Goal: Transaction & Acquisition: Purchase product/service

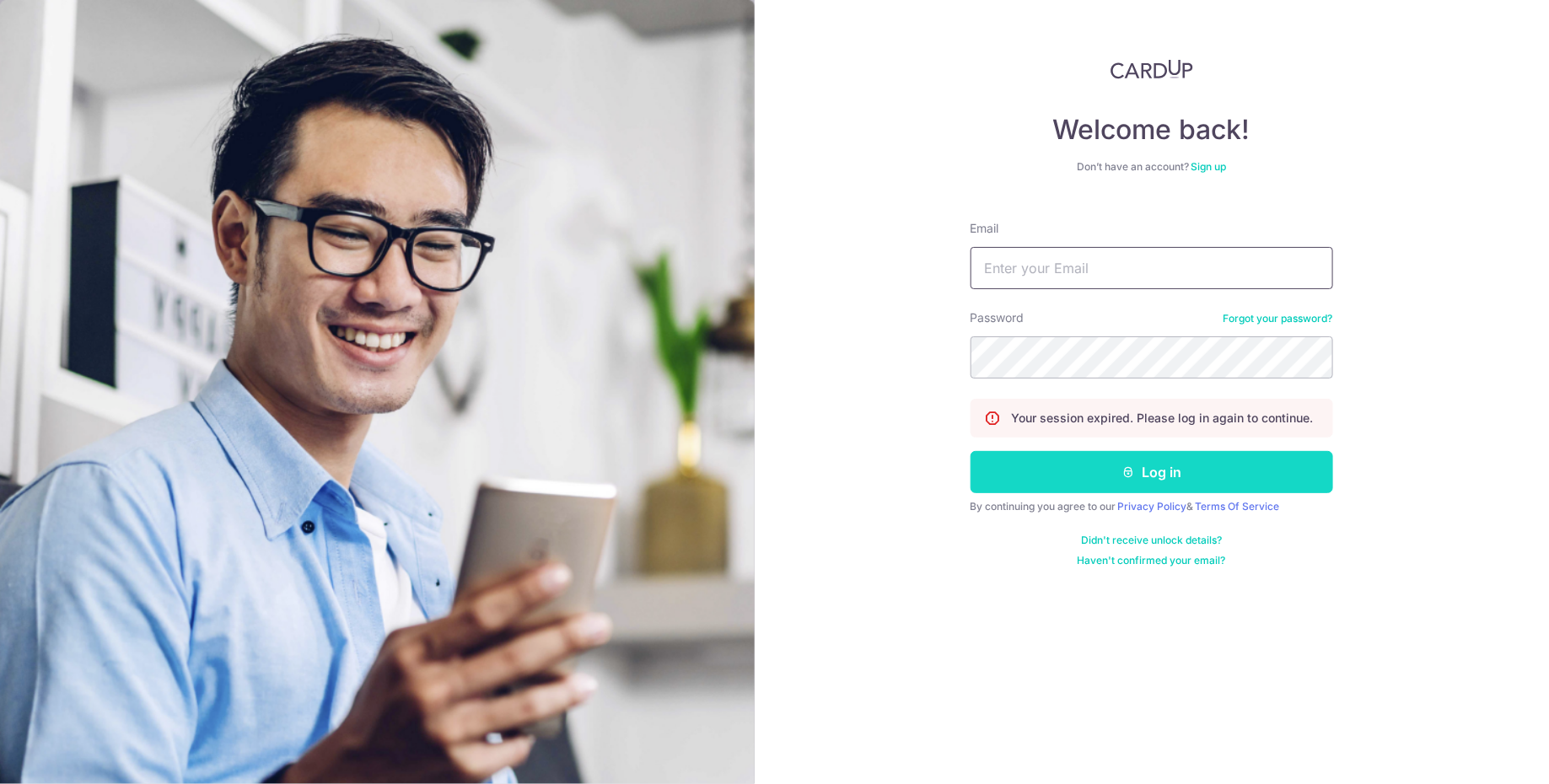
type input "[EMAIL_ADDRESS][DOMAIN_NAME]"
click at [1051, 464] on button "Log in" at bounding box center [1151, 472] width 363 height 42
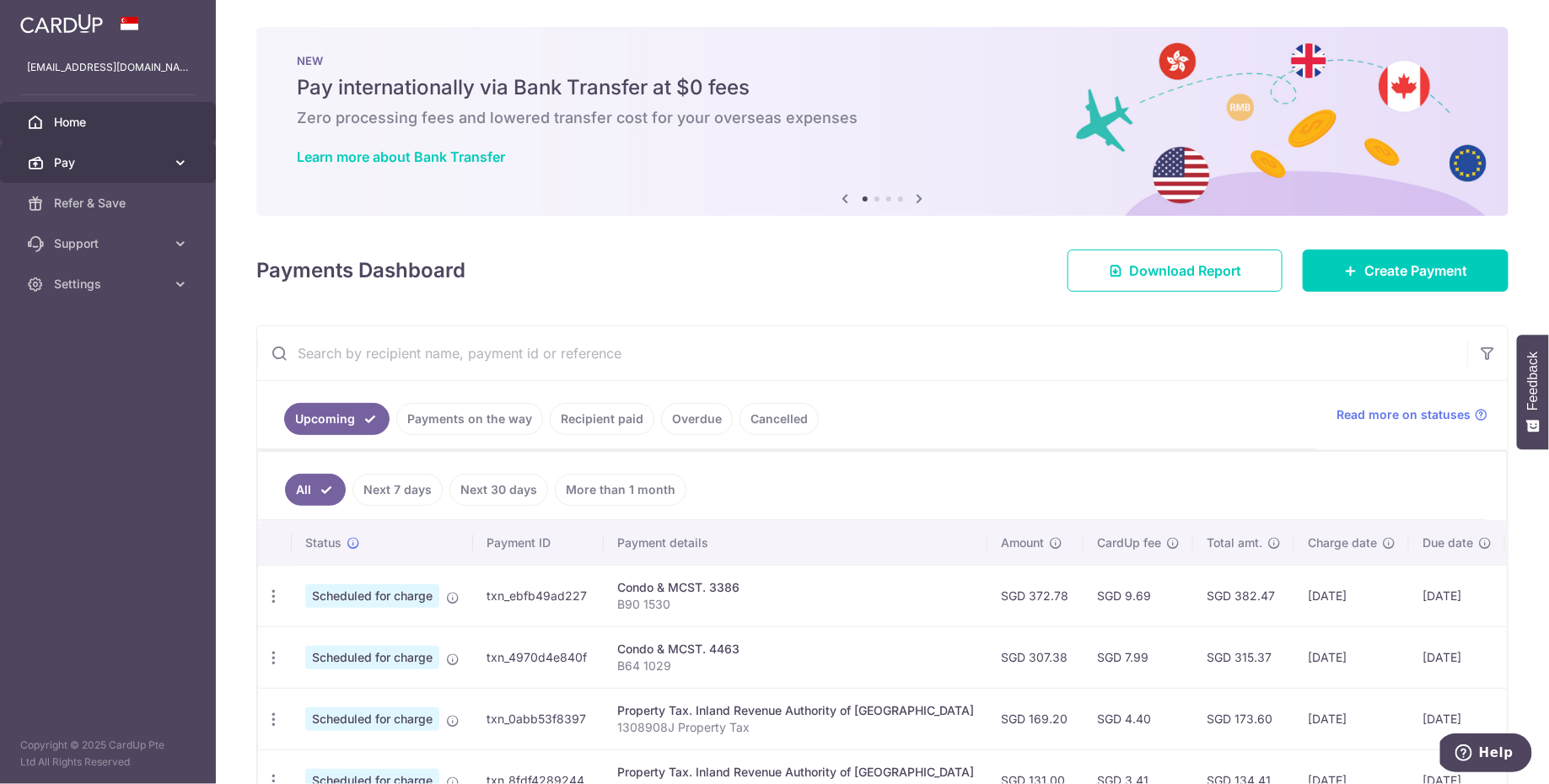
click at [170, 158] on link "Pay" at bounding box center [107, 162] width 216 height 41
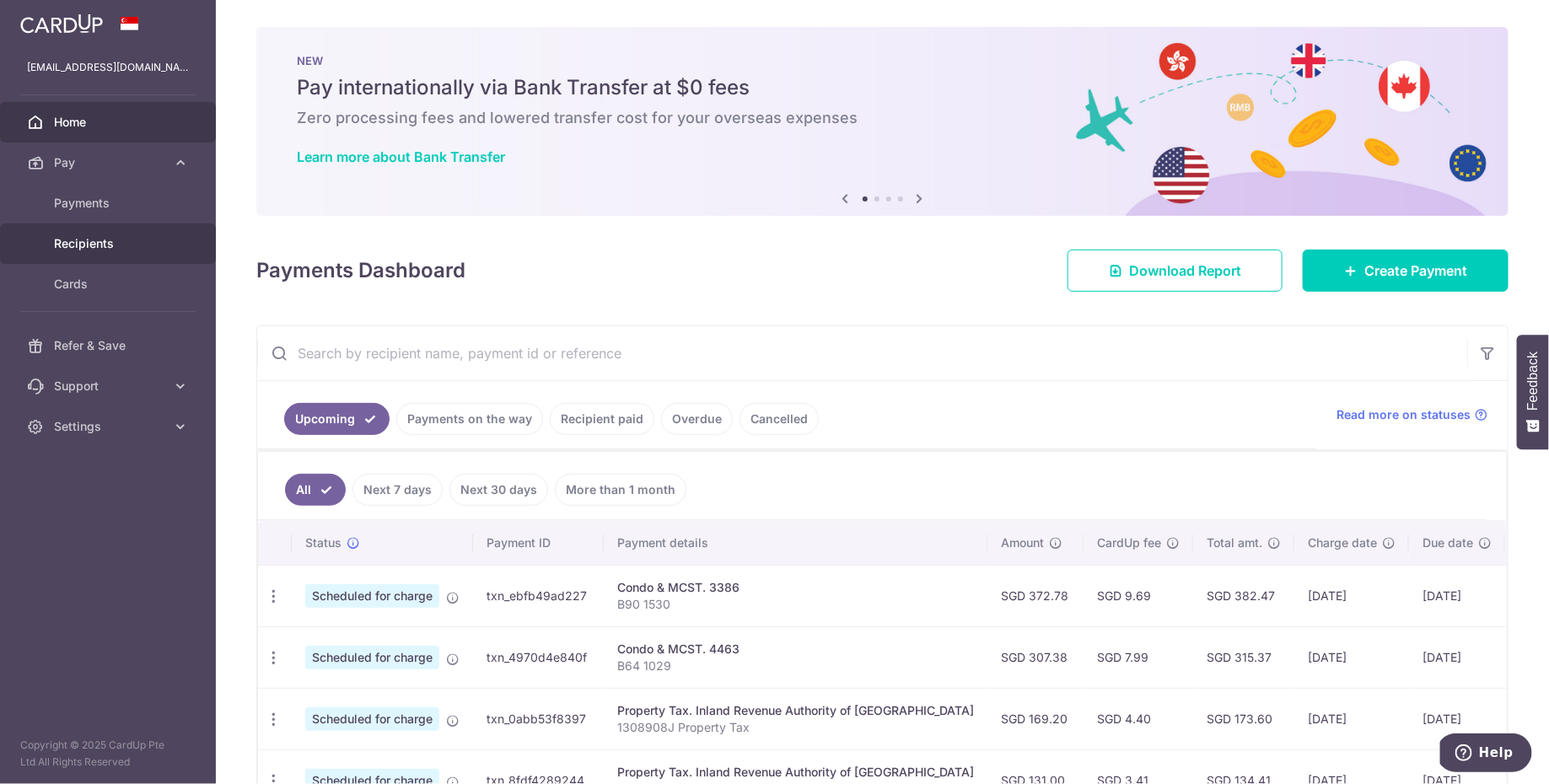
click at [148, 235] on span "Recipients" at bounding box center [109, 243] width 111 height 17
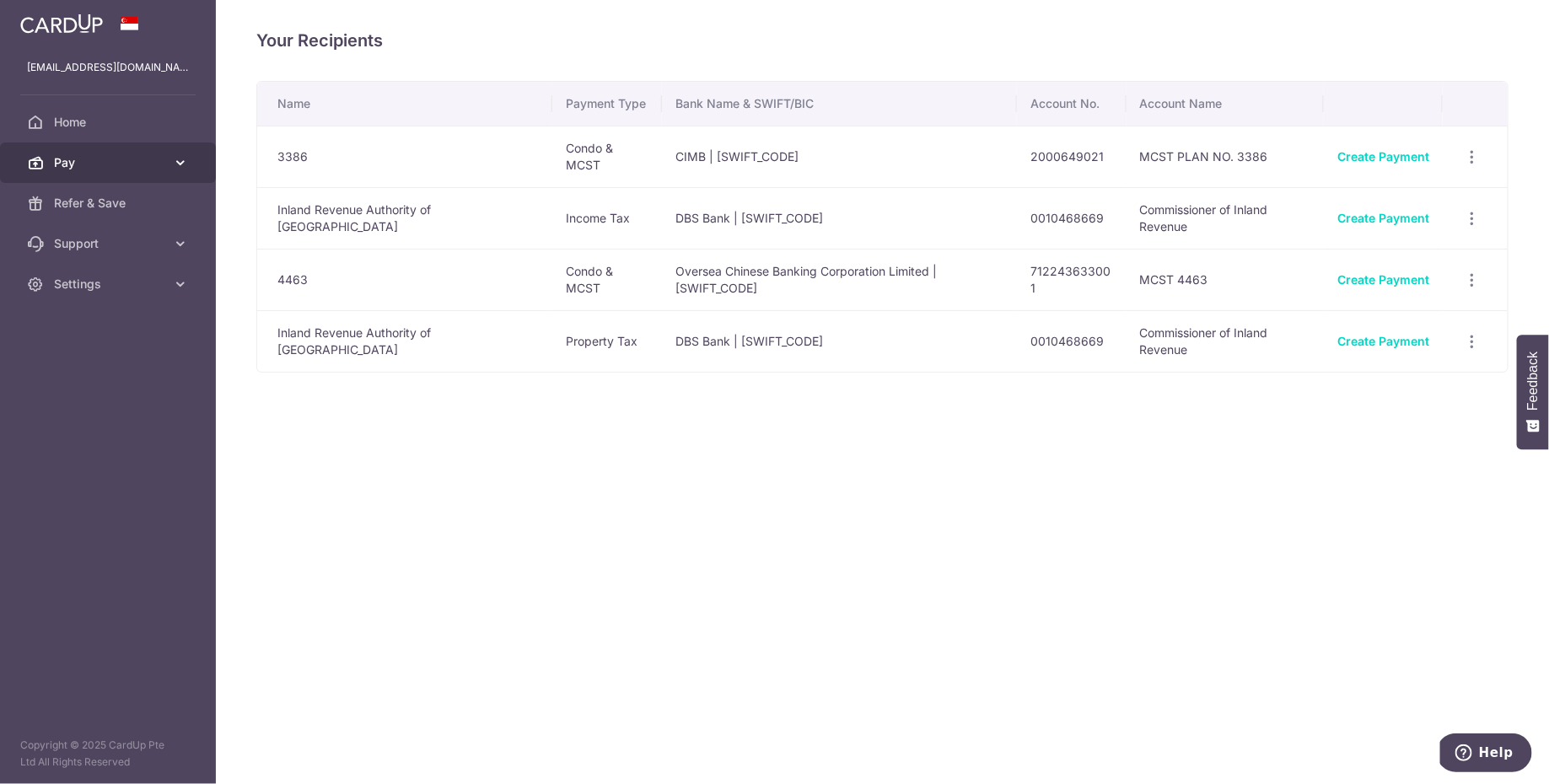
click at [166, 164] on link "Pay" at bounding box center [107, 162] width 216 height 41
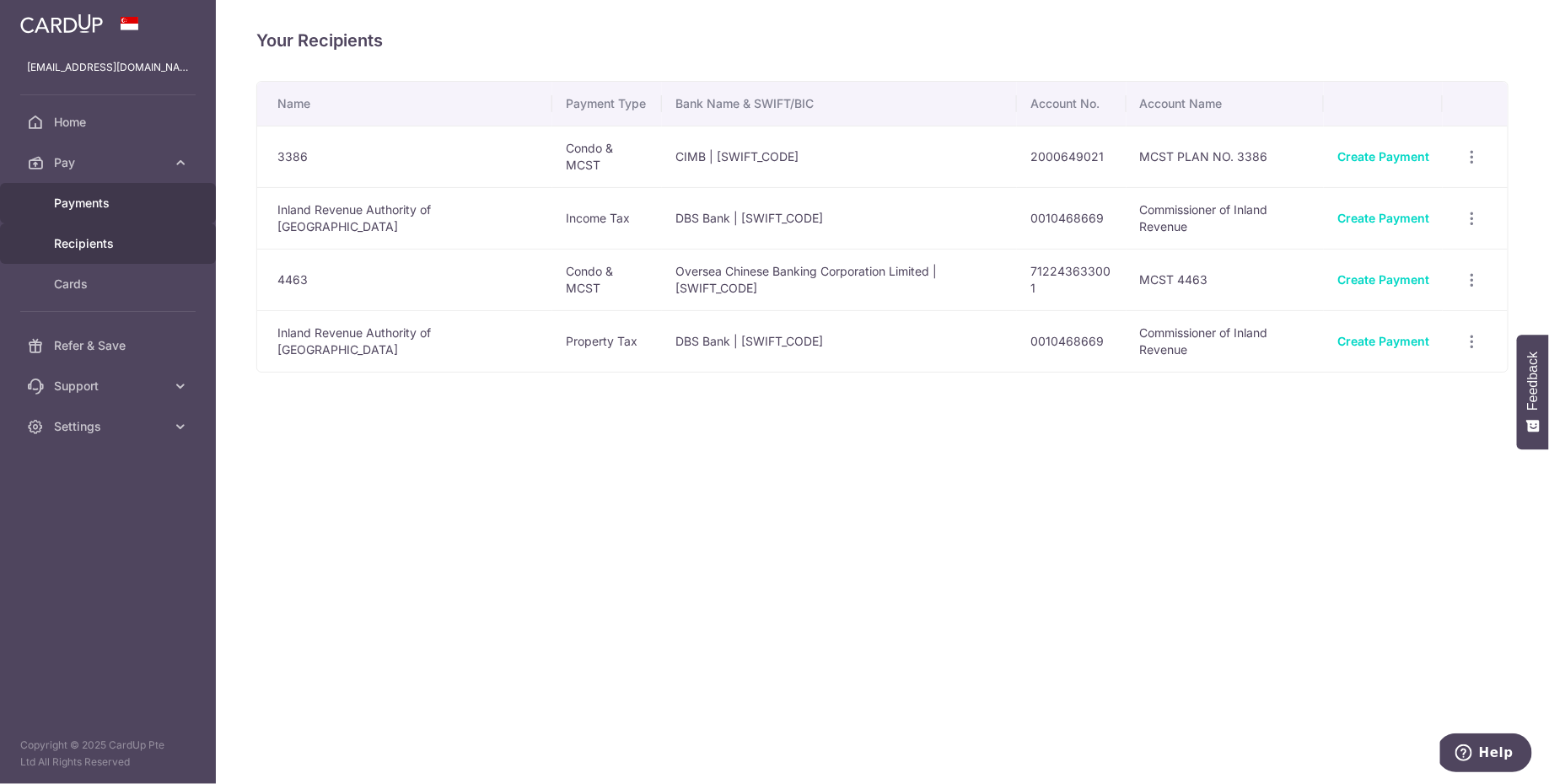
click at [140, 203] on span "Payments" at bounding box center [109, 203] width 111 height 17
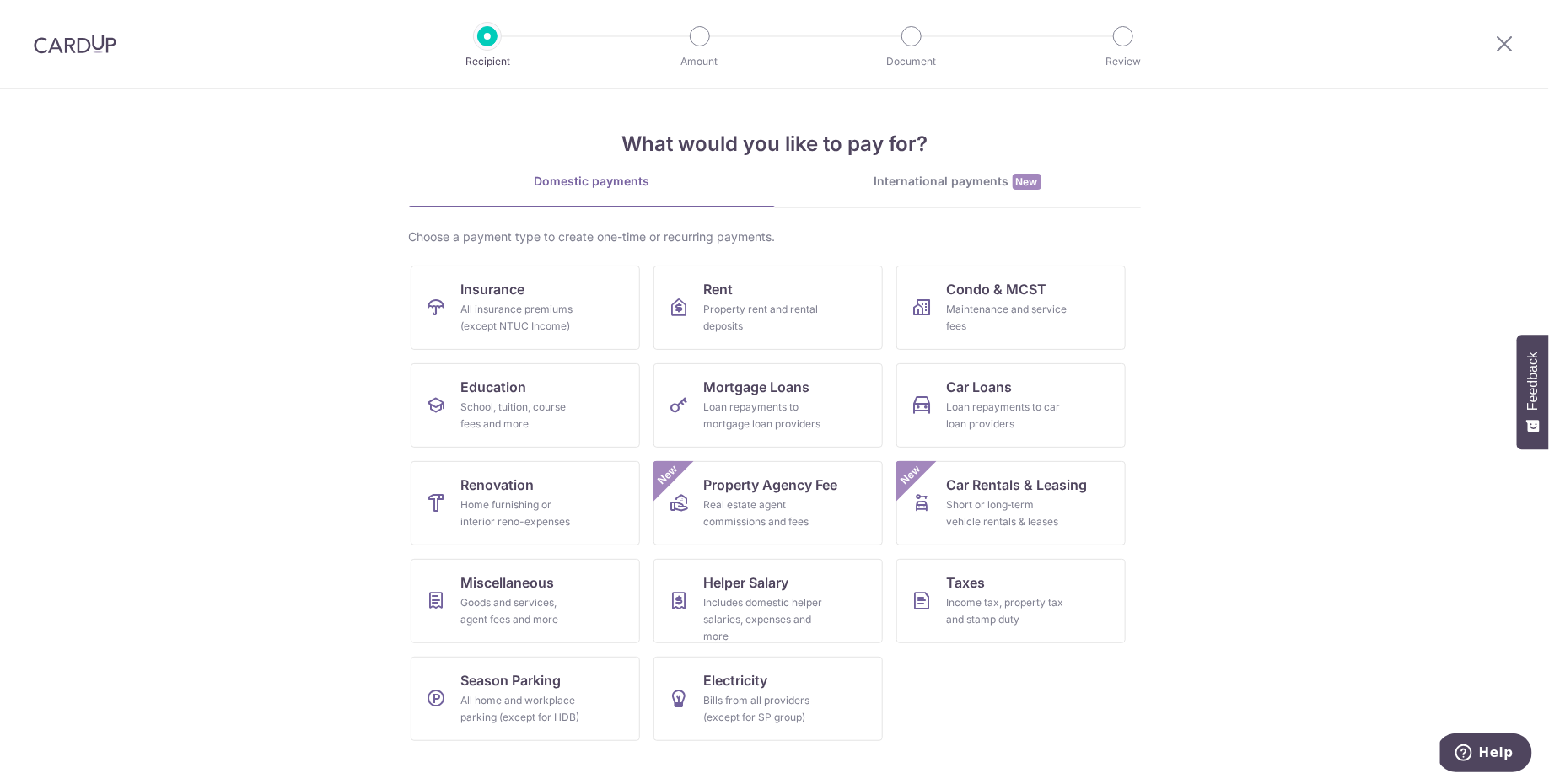
click at [913, 190] on div "International payments New" at bounding box center [957, 182] width 366 height 18
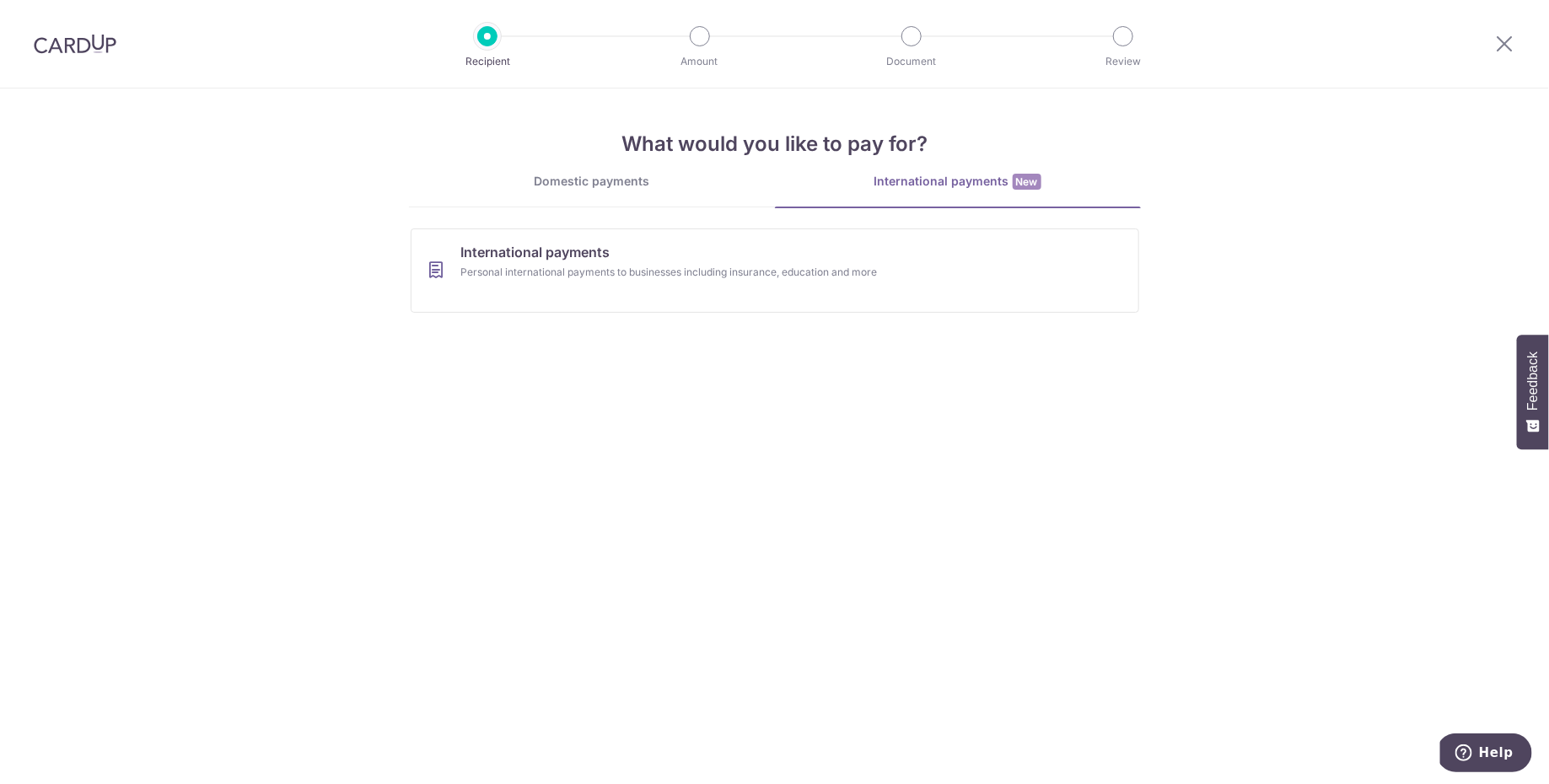
click at [691, 193] on link "Domestic payments" at bounding box center [592, 190] width 366 height 34
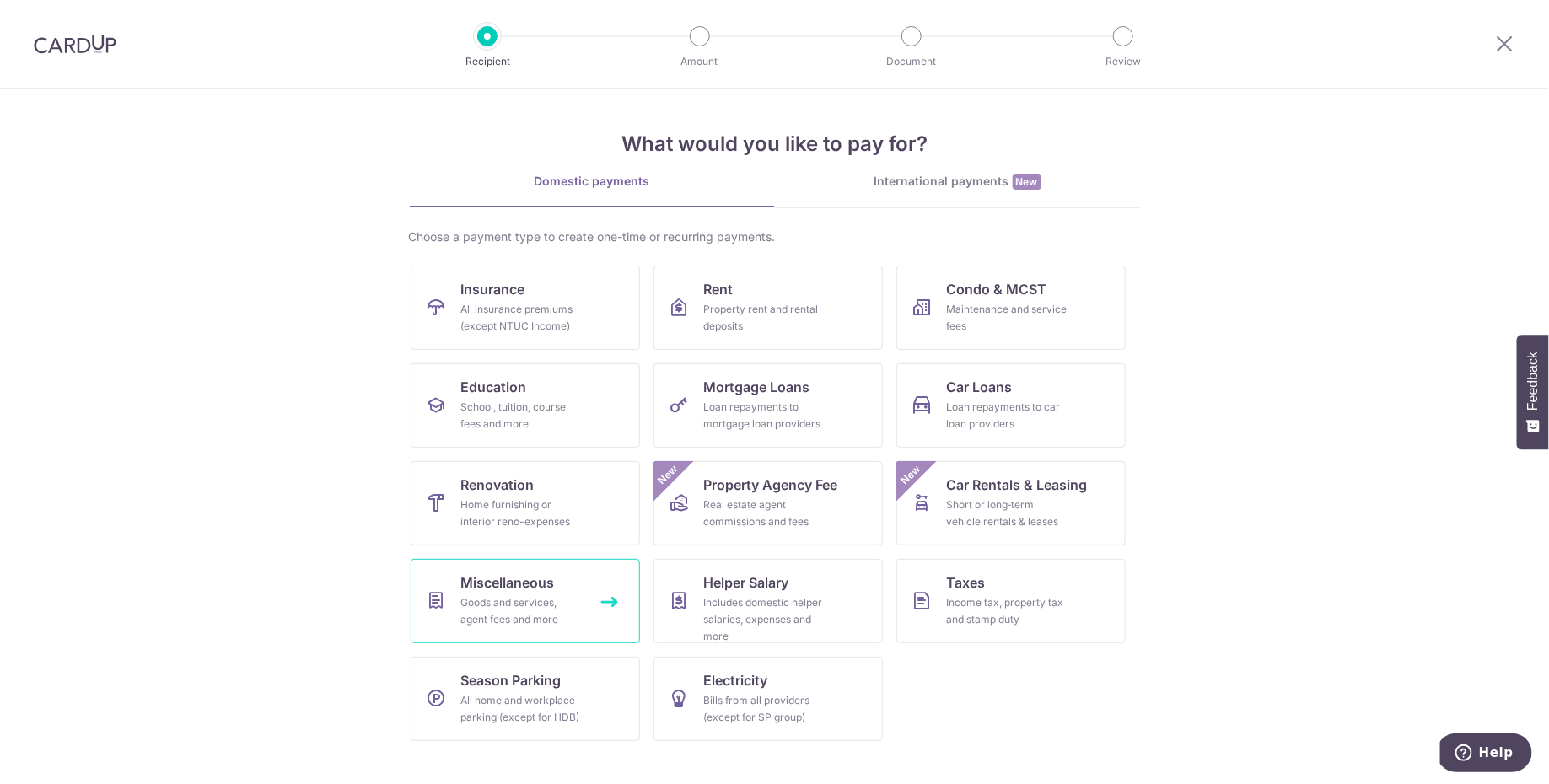
click at [535, 635] on link "Miscellaneous Goods and services, agent fees and more" at bounding box center [525, 600] width 230 height 84
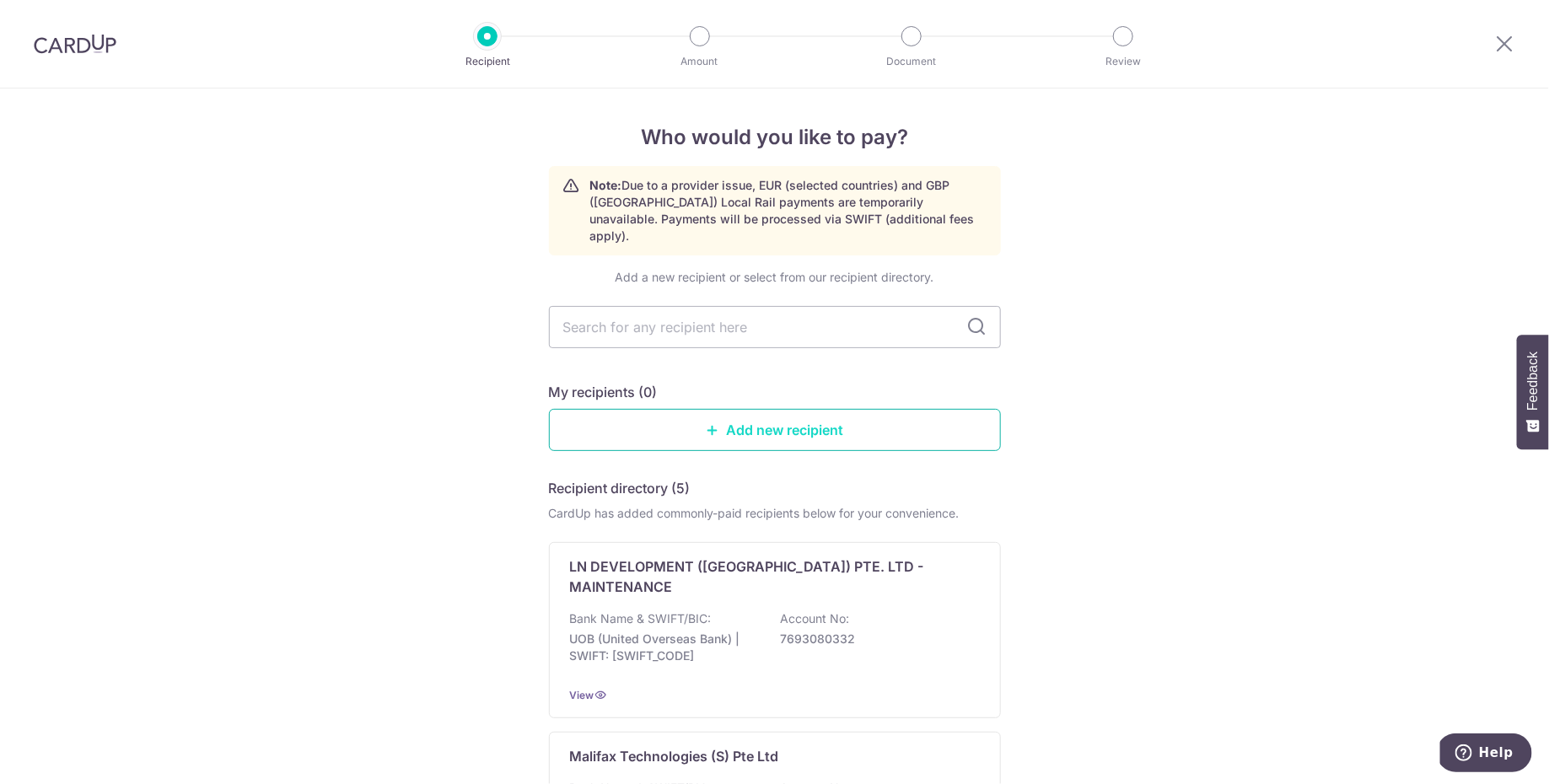
click at [671, 415] on link "Add new recipient" at bounding box center [774, 429] width 452 height 42
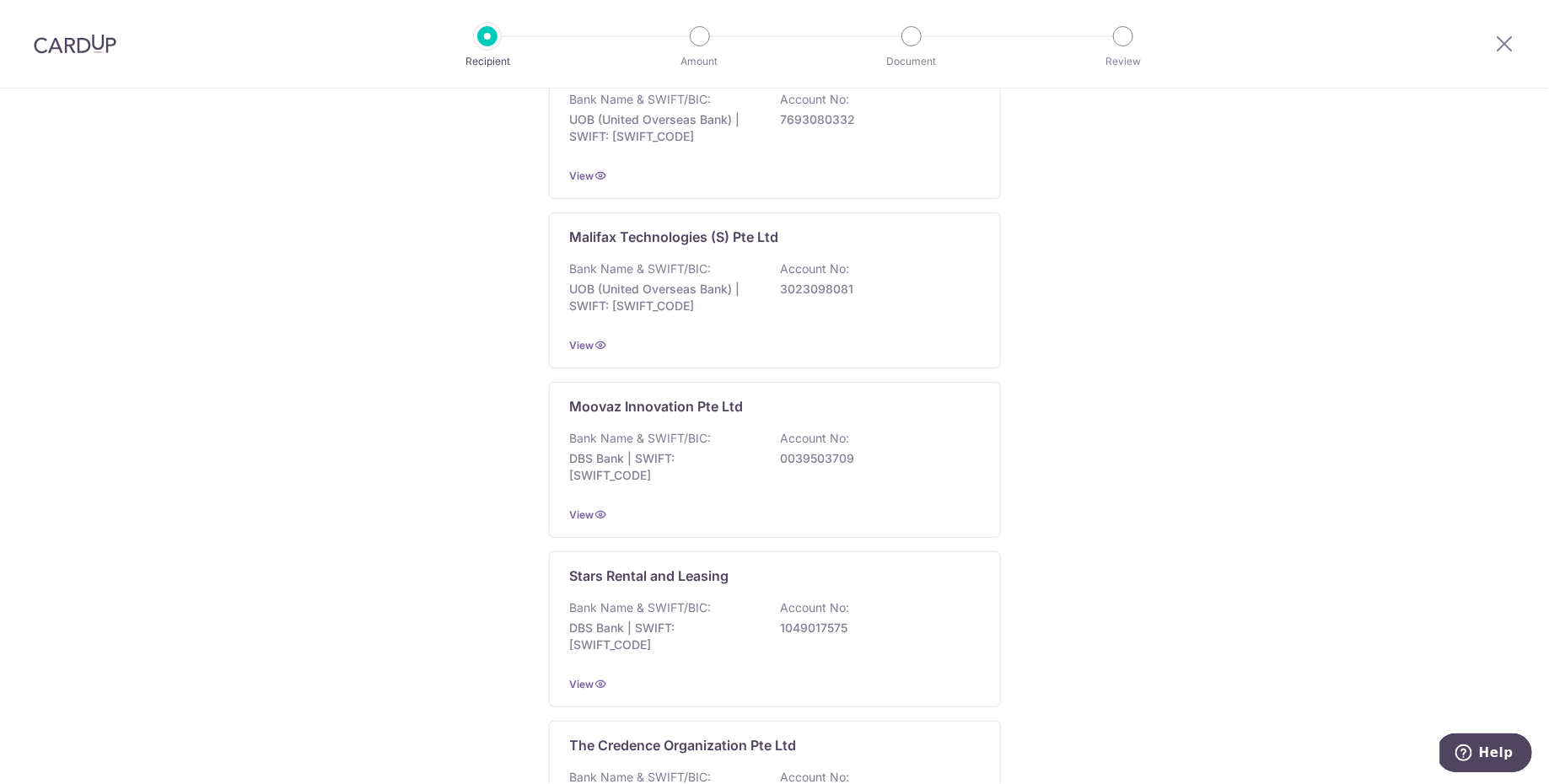
scroll to position [242, 0]
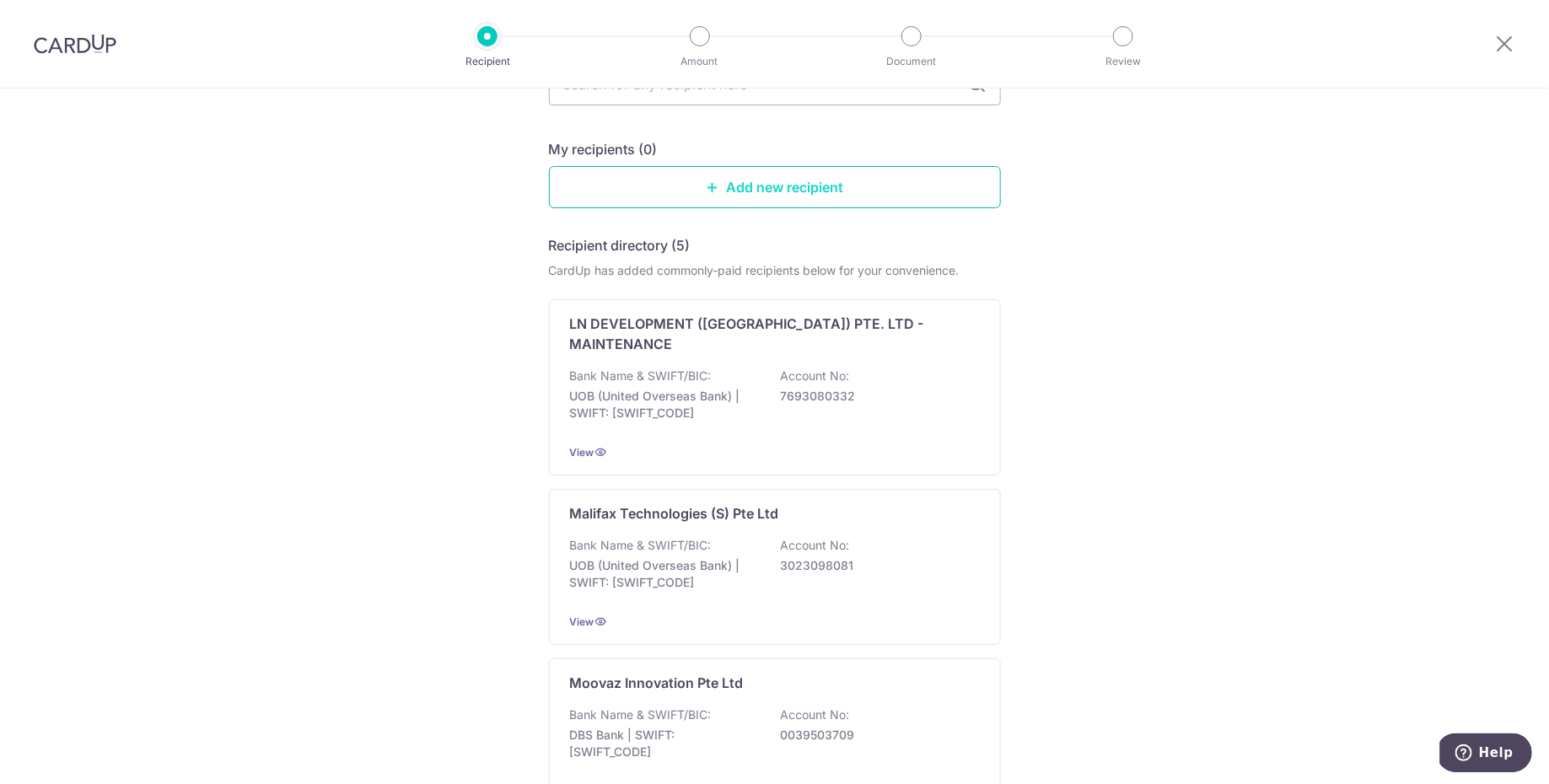
click at [757, 176] on link "Add new recipient" at bounding box center [774, 187] width 452 height 42
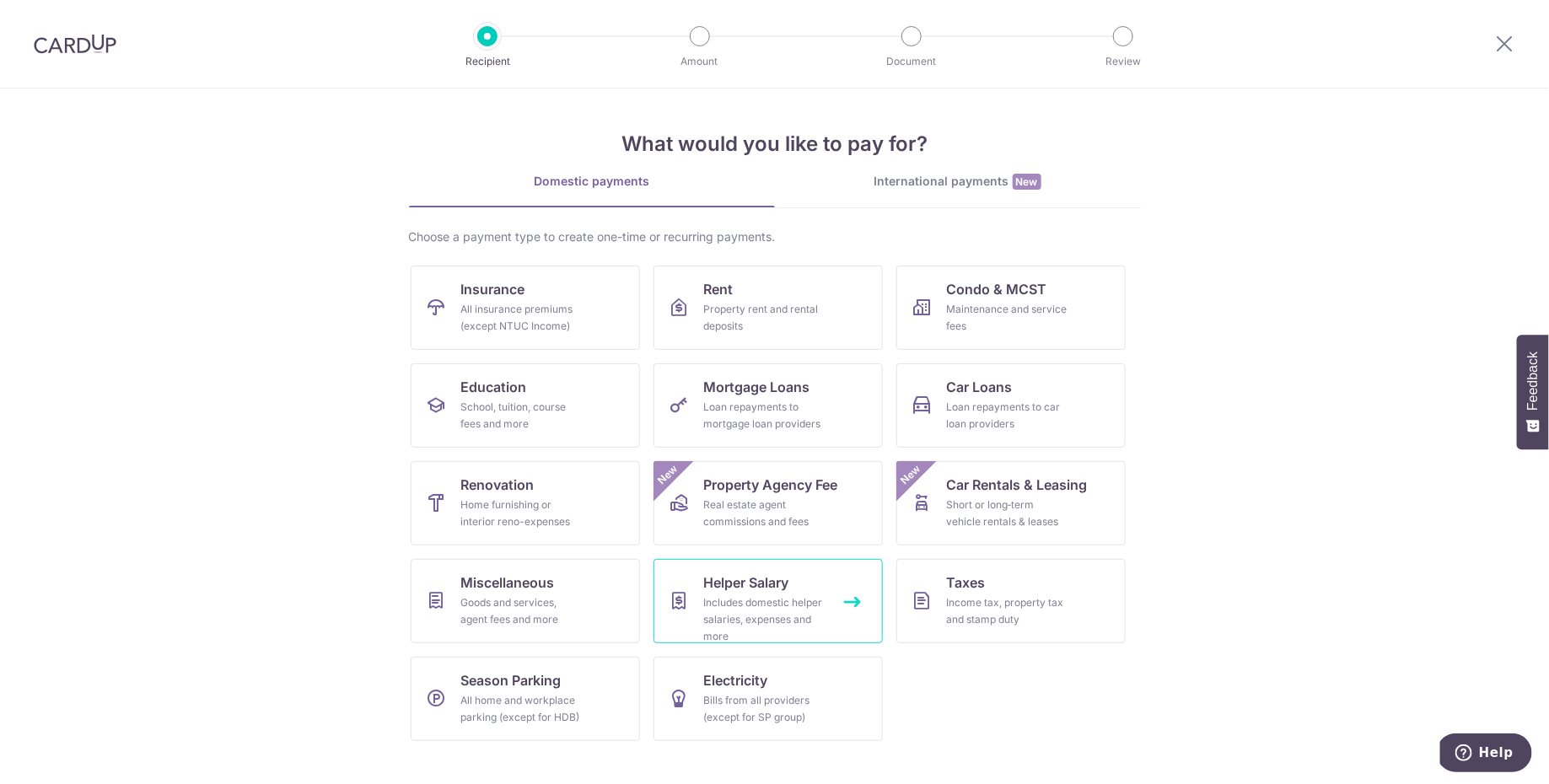
click at [807, 623] on div "Includes domestic helper salaries, expenses and more" at bounding box center [765, 619] width 121 height 51
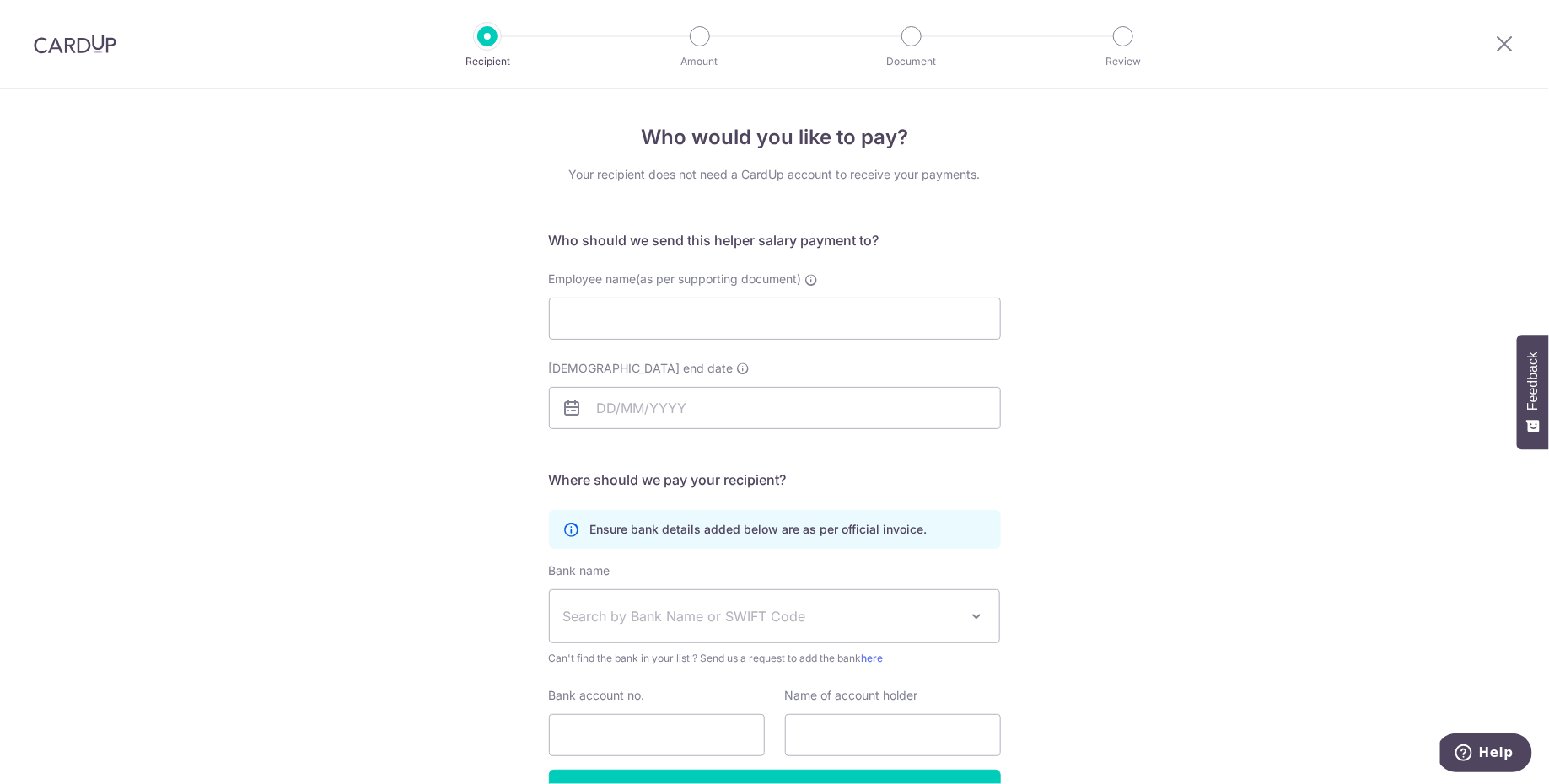
scroll to position [105, 0]
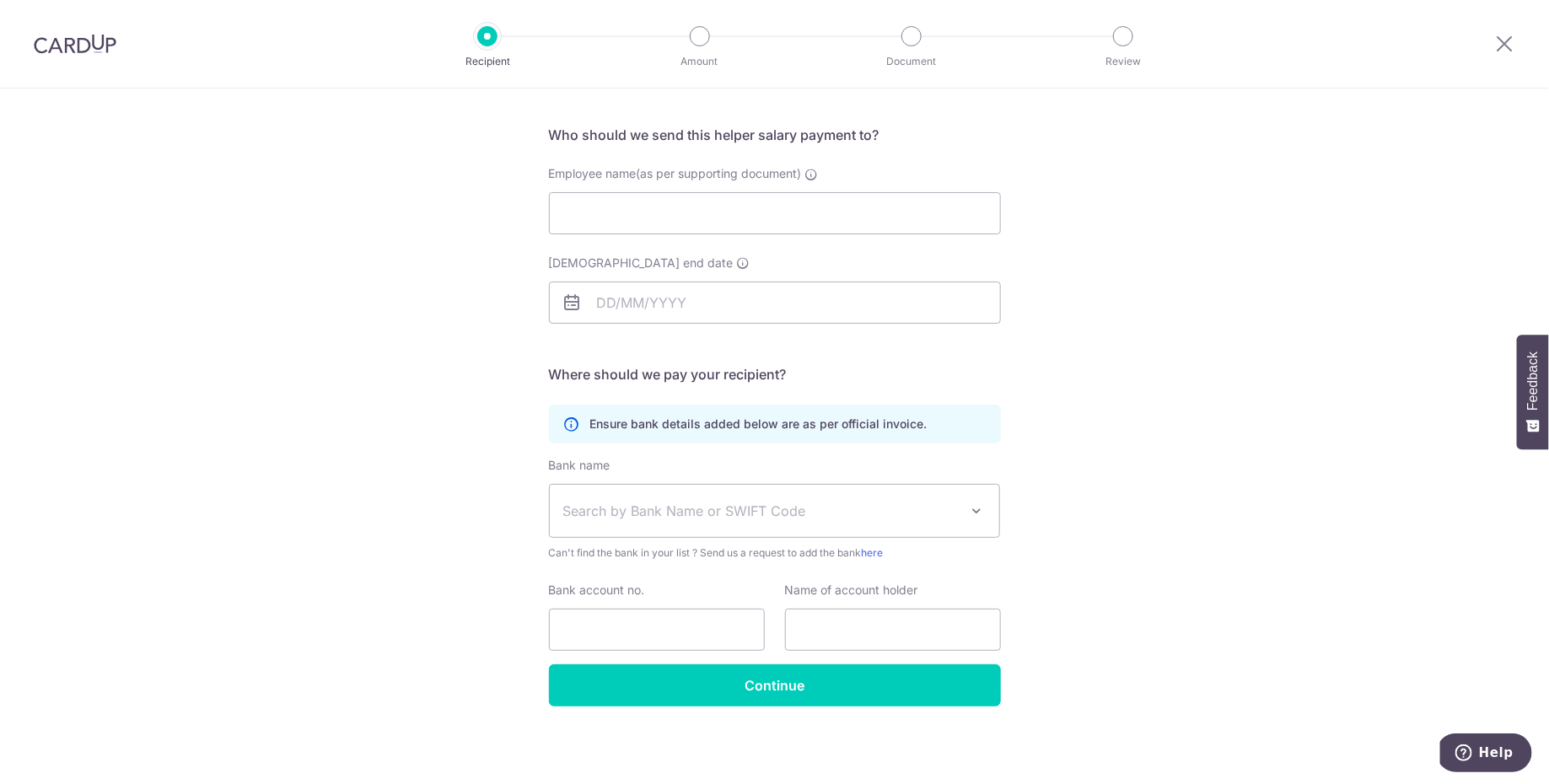
click at [732, 508] on span "Search by Bank Name or SWIFT Code" at bounding box center [761, 511] width 397 height 20
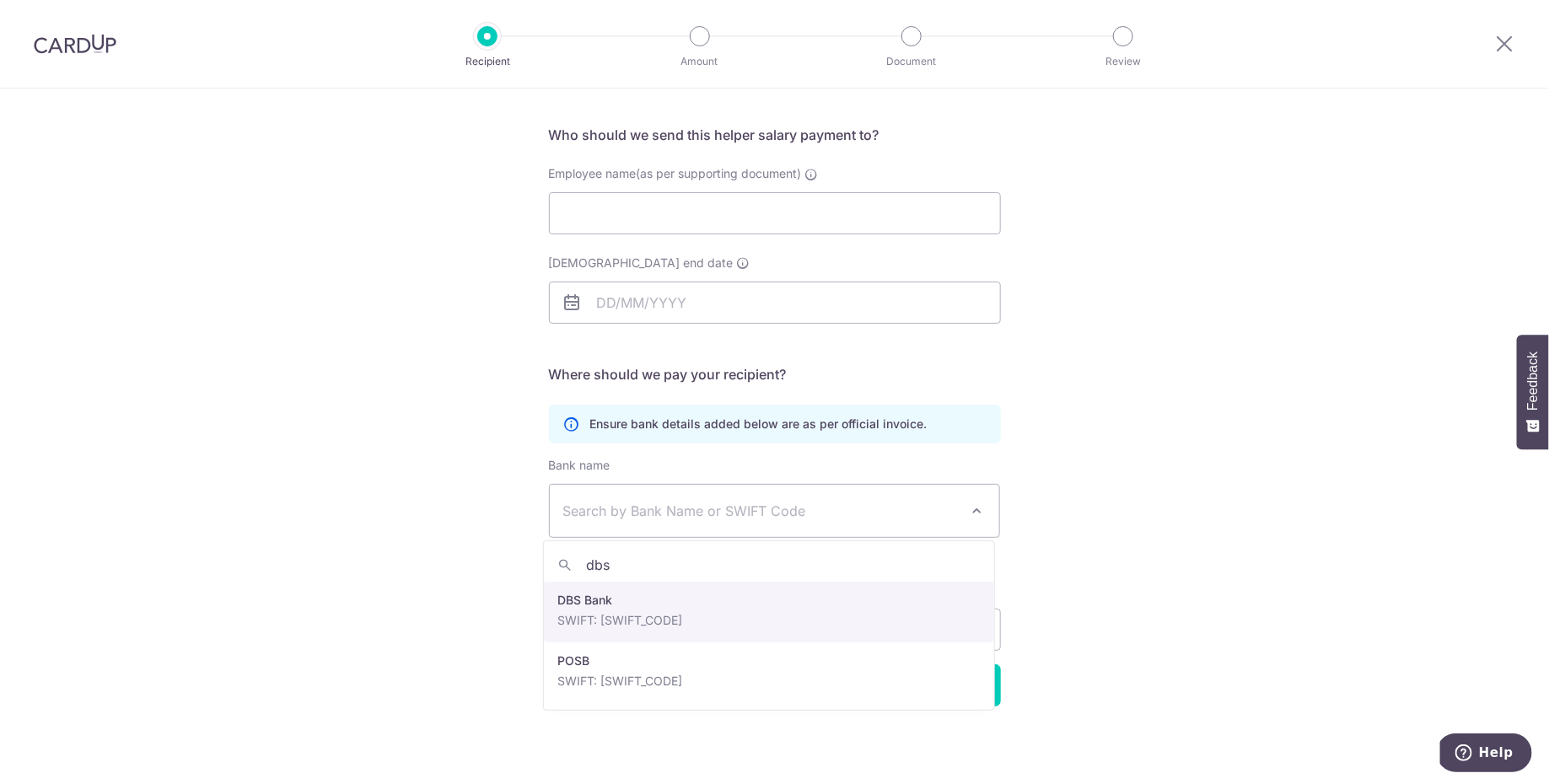
type input "dbs"
select select "6"
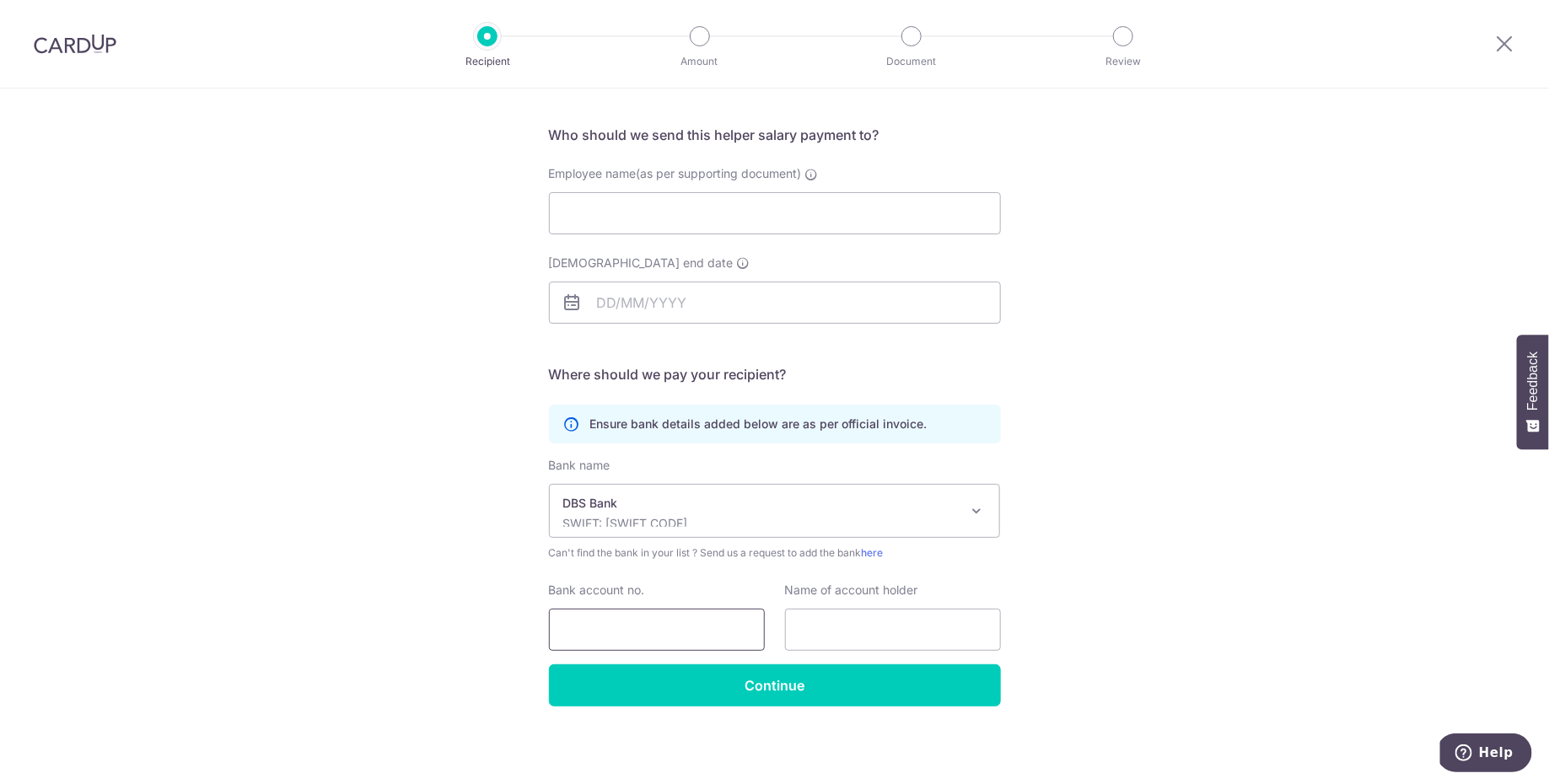
click at [685, 617] on input "Bank account no." at bounding box center [656, 629] width 216 height 42
click at [891, 616] on input "text" at bounding box center [893, 629] width 216 height 42
type input "QUAH EE SIONG"
click at [703, 624] on input "Bank account no." at bounding box center [656, 629] width 216 height 42
paste input "193-18001-9"
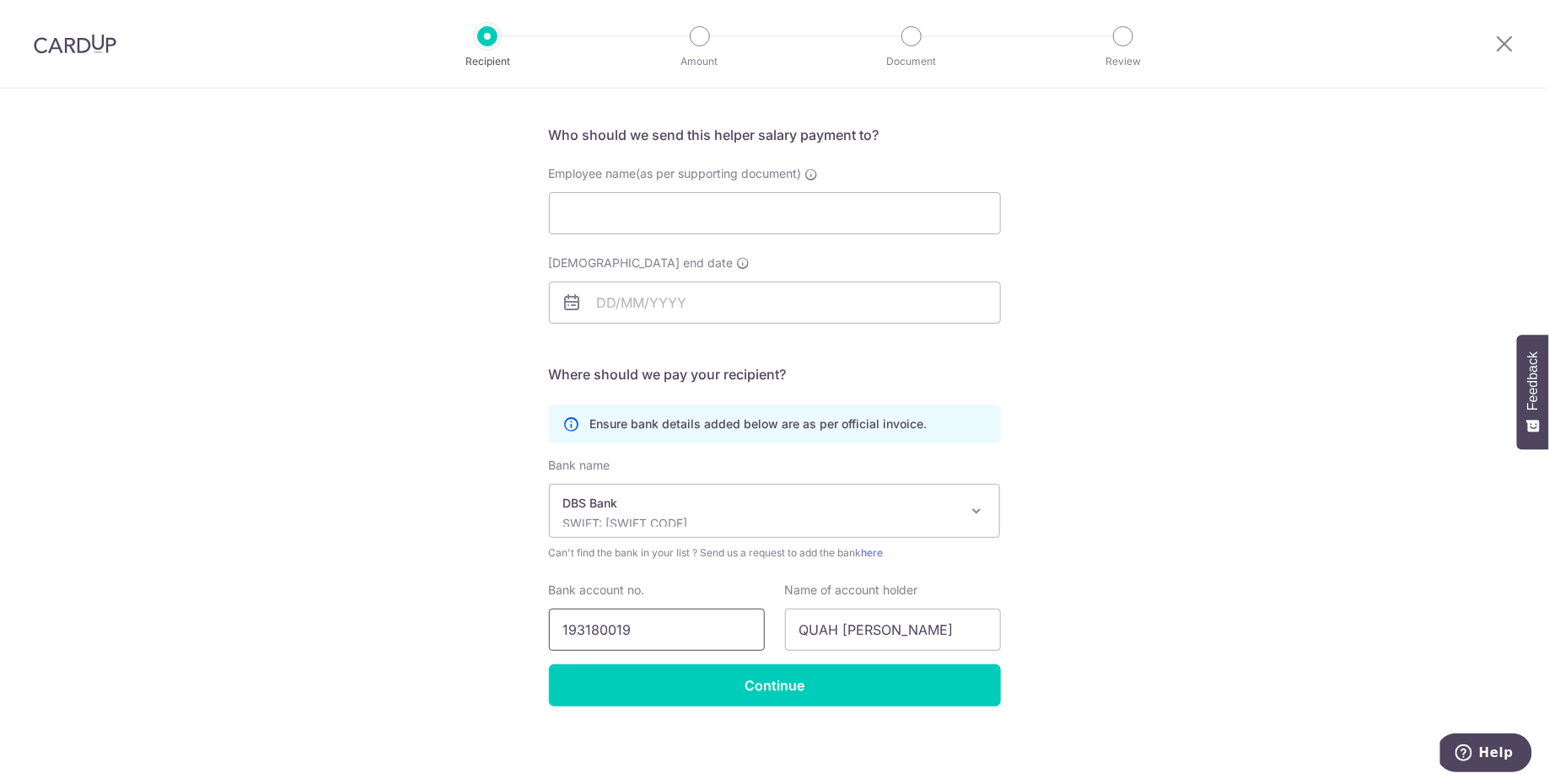
type input "193180019"
click at [1025, 570] on div "Who would you like to pay? Your recipient does not need a CardUp account to rec…" at bounding box center [774, 384] width 1549 height 802
click at [586, 628] on input "193180019" at bounding box center [656, 629] width 216 height 42
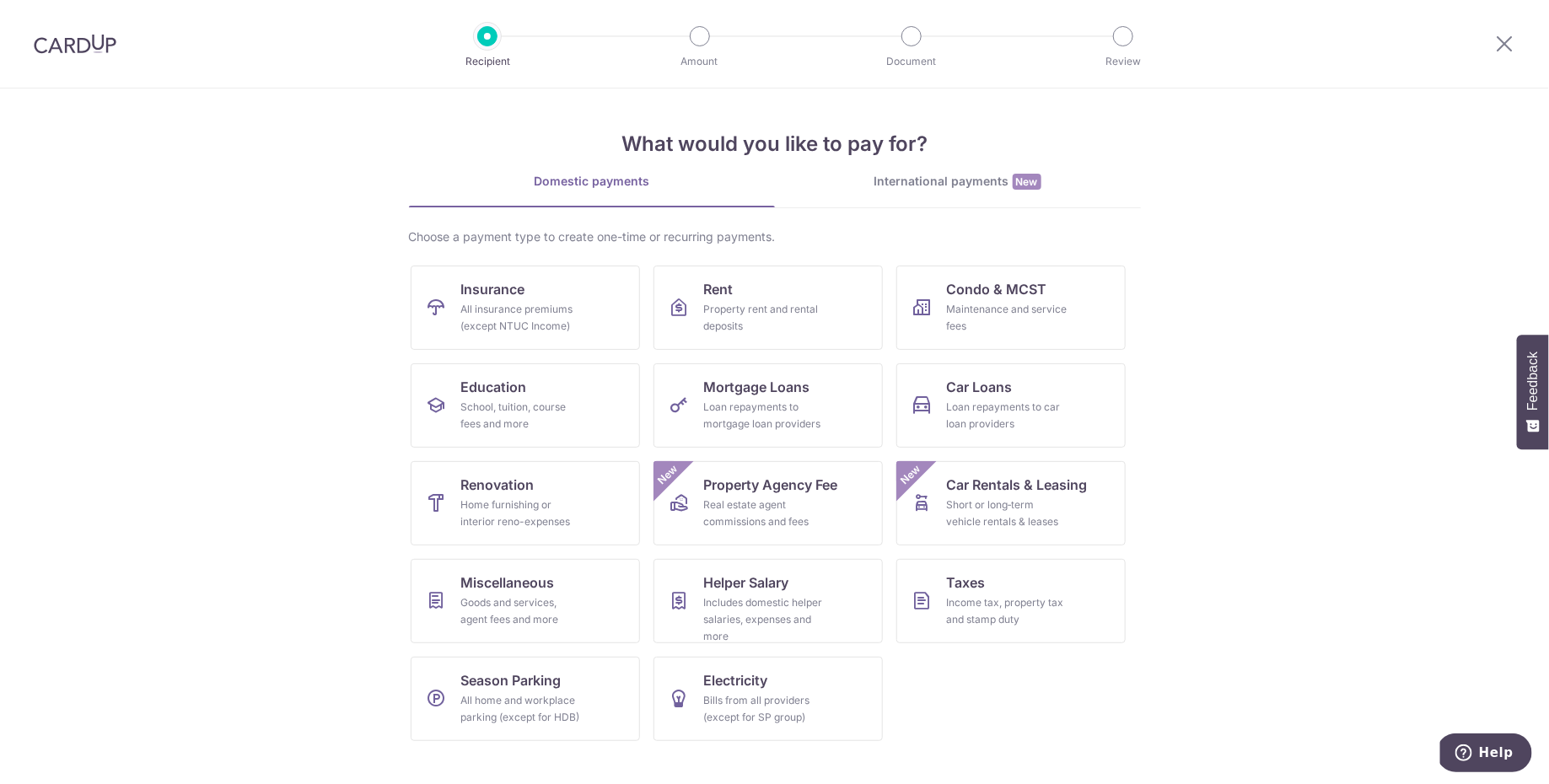
click at [929, 192] on link "International payments New" at bounding box center [957, 190] width 366 height 35
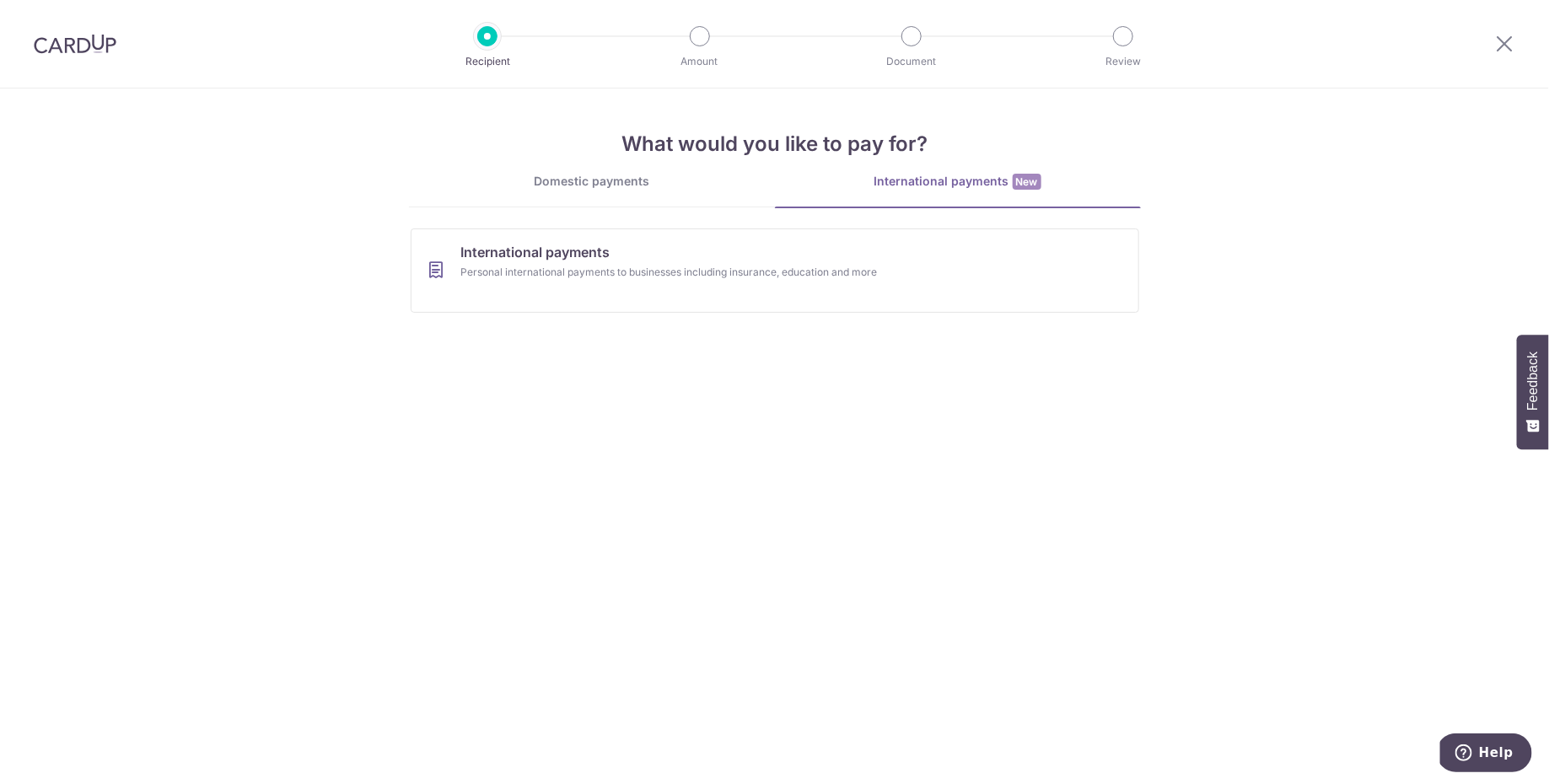
click at [622, 195] on link "Domestic payments" at bounding box center [592, 190] width 366 height 34
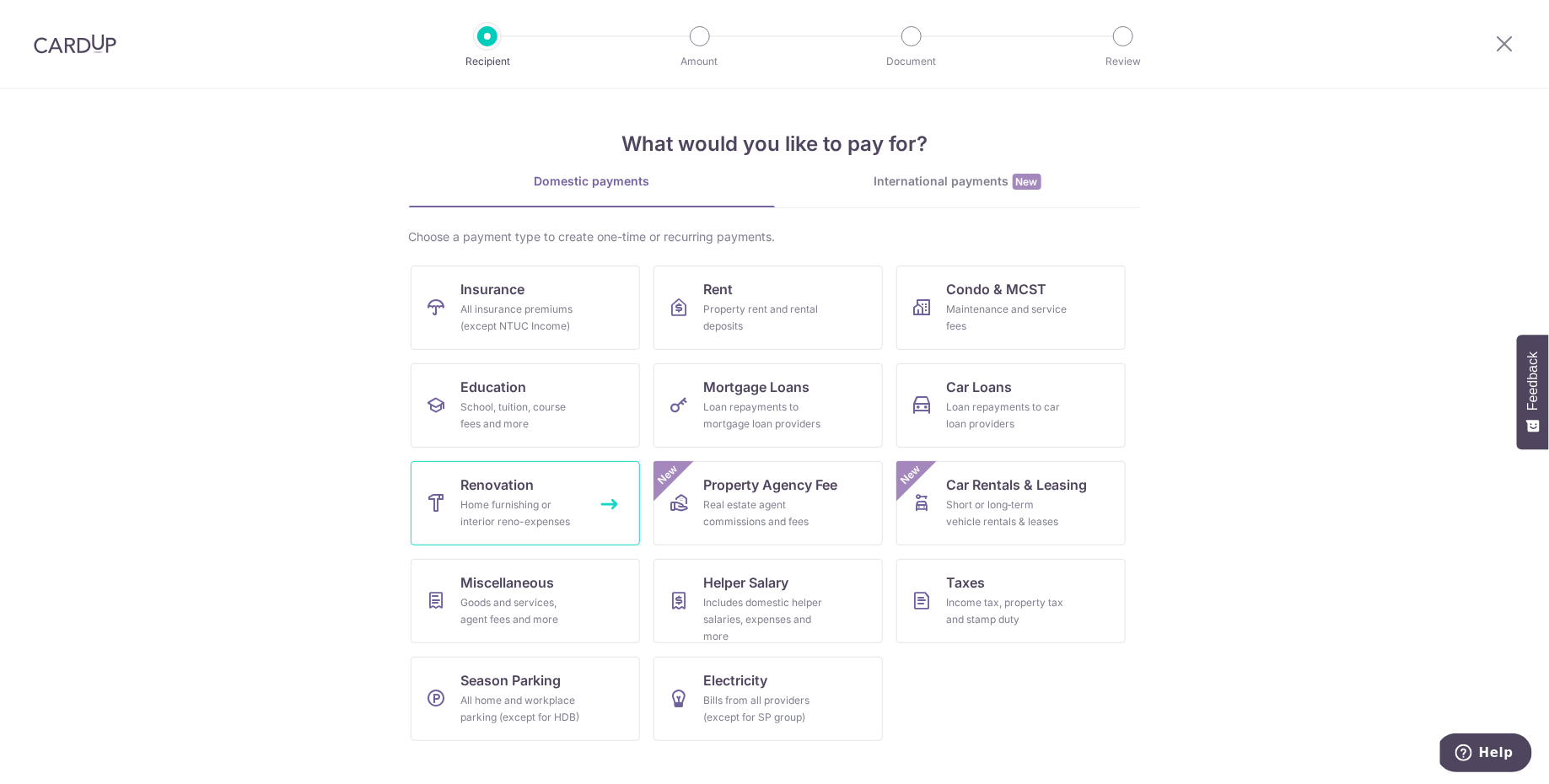
click at [539, 528] on div "Home furnishing or interior reno-expenses" at bounding box center [522, 513] width 121 height 34
click at [490, 582] on span "Miscellaneous" at bounding box center [508, 582] width 93 height 20
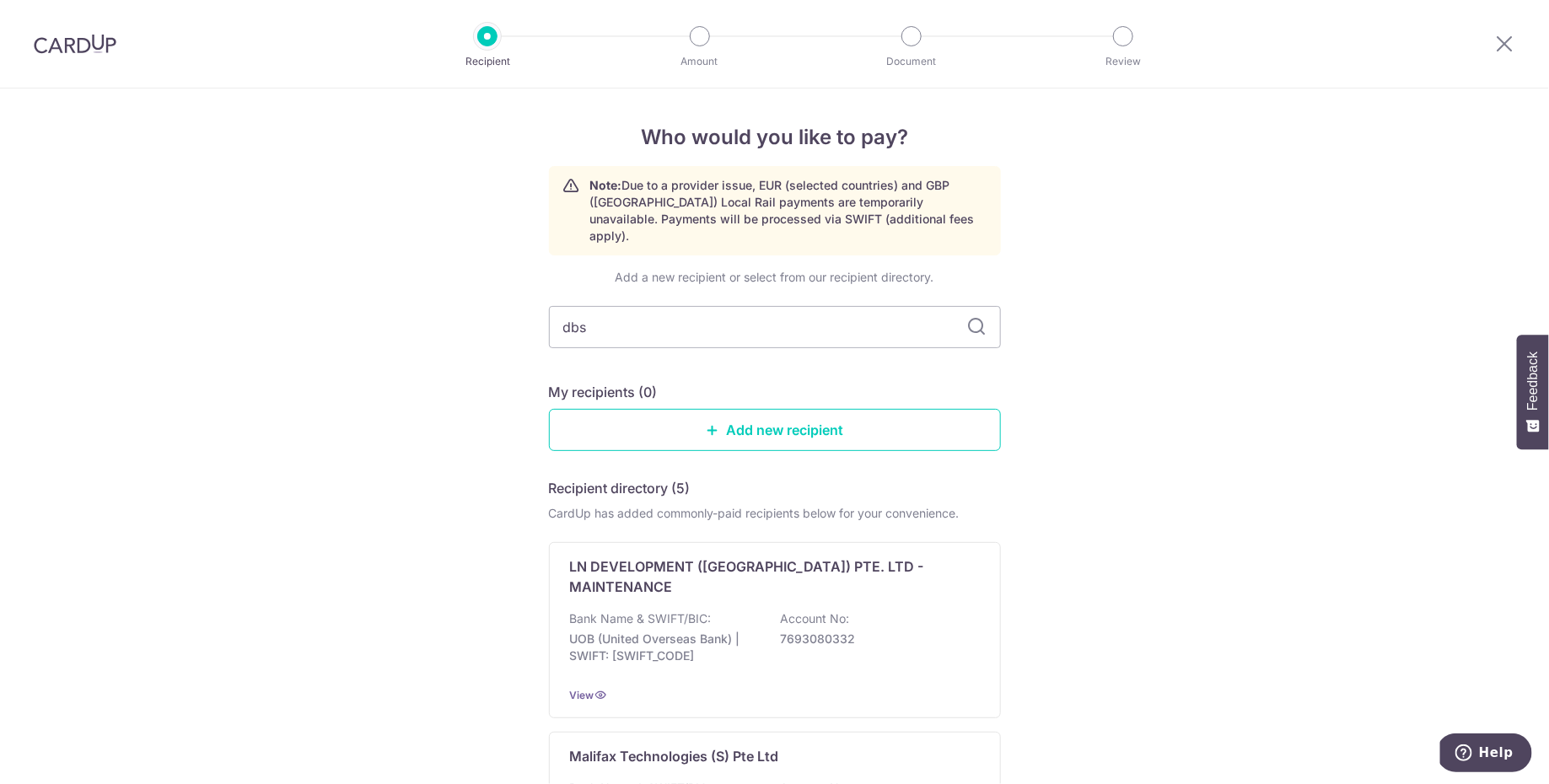
type input "dbs"
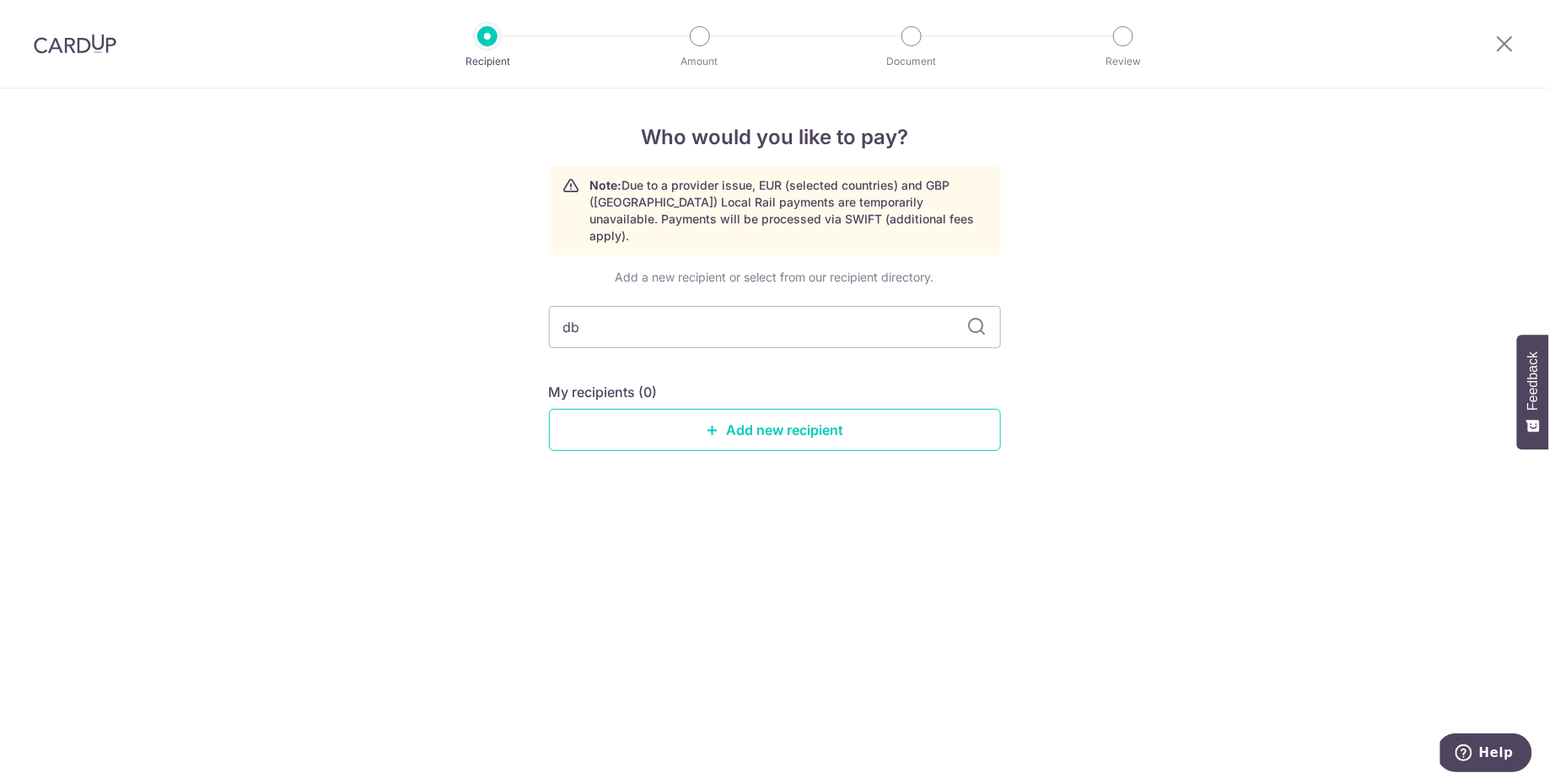
type input "d"
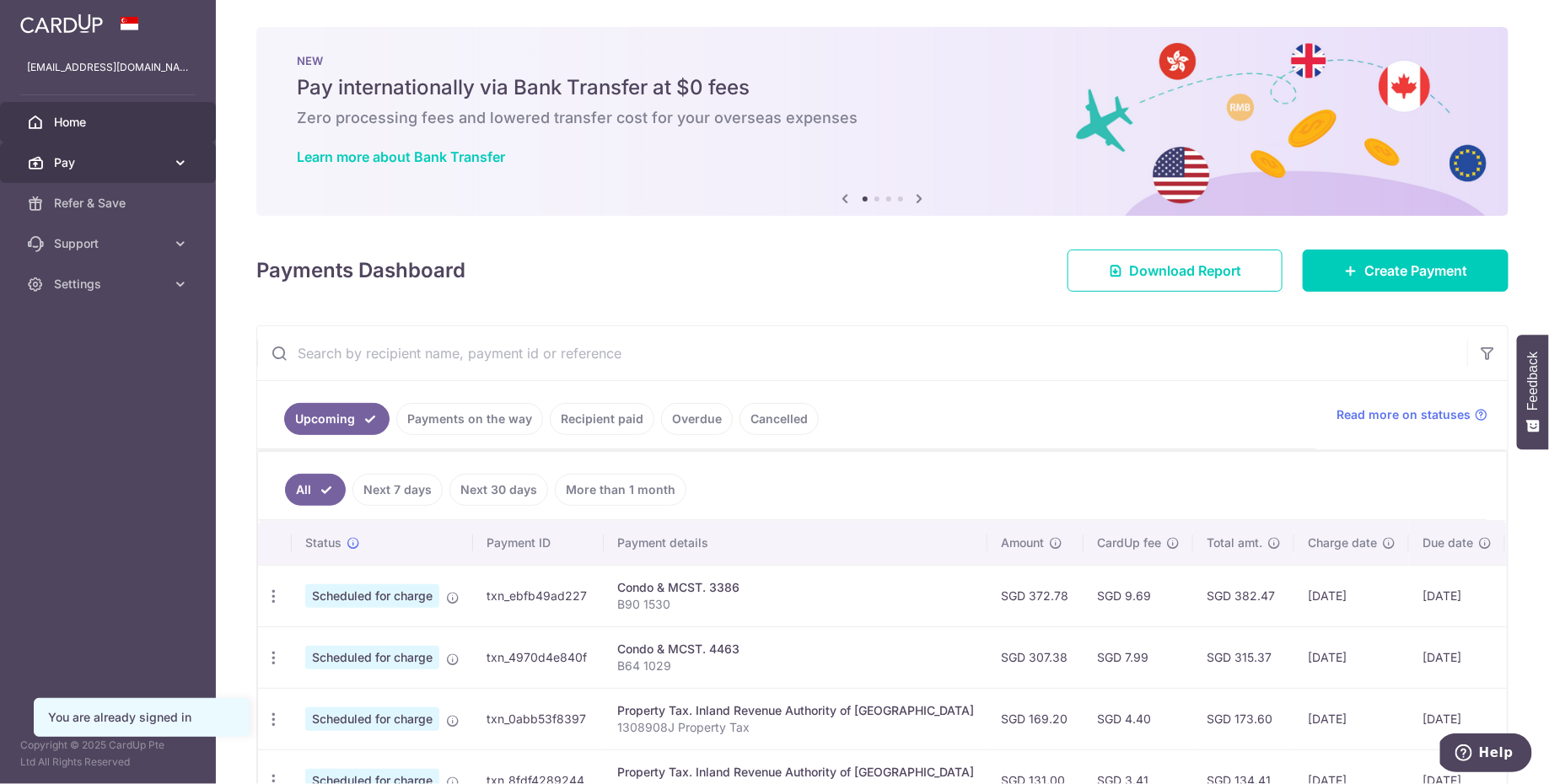
click at [113, 174] on link "Pay" at bounding box center [107, 162] width 216 height 41
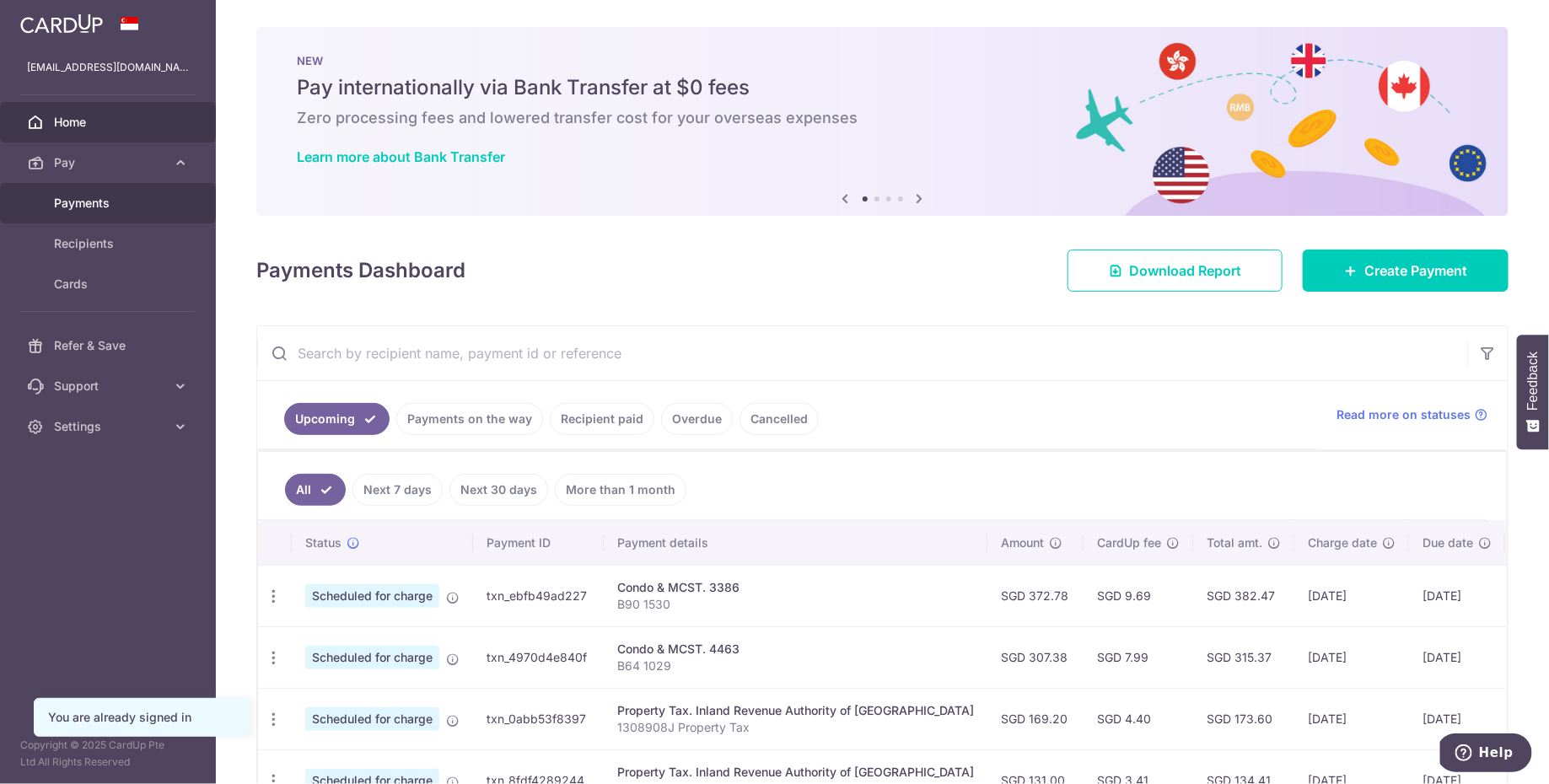
click at [96, 216] on link "Payments" at bounding box center [107, 203] width 216 height 41
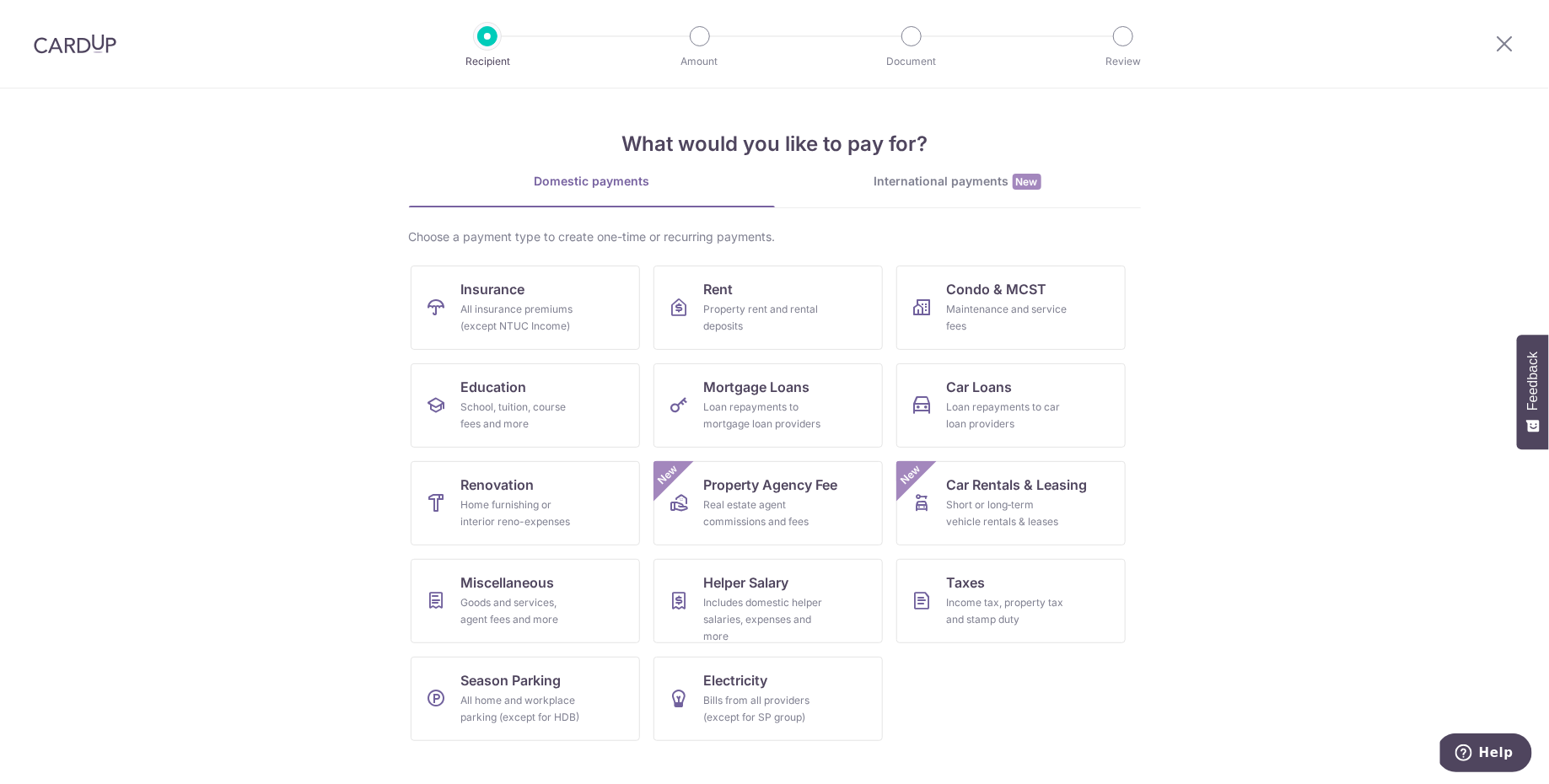
click at [924, 176] on div "International payments New" at bounding box center [957, 182] width 366 height 18
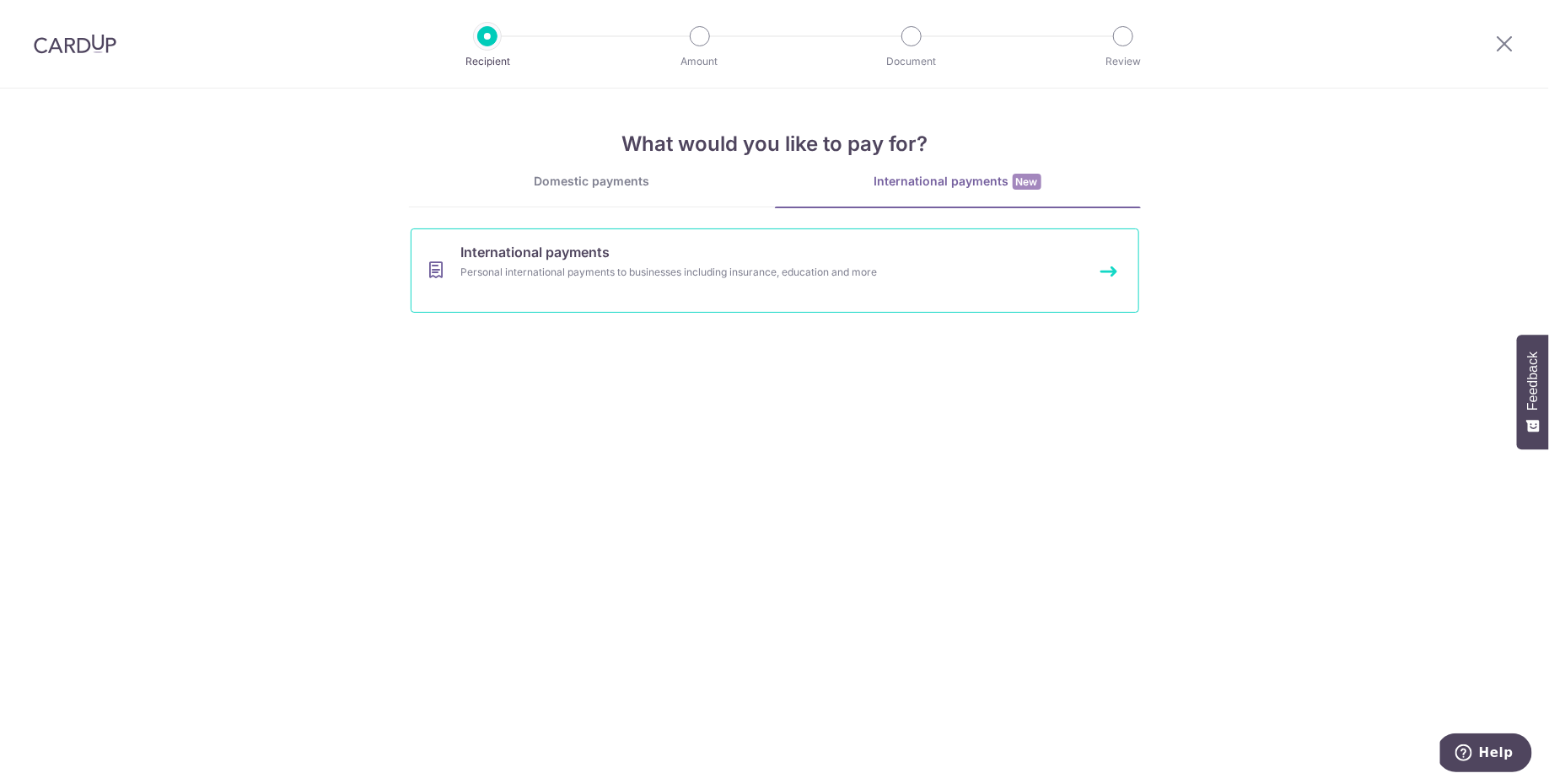
click at [590, 269] on div "Personal international payments to businesses including insurance, education an…" at bounding box center [753, 271] width 583 height 17
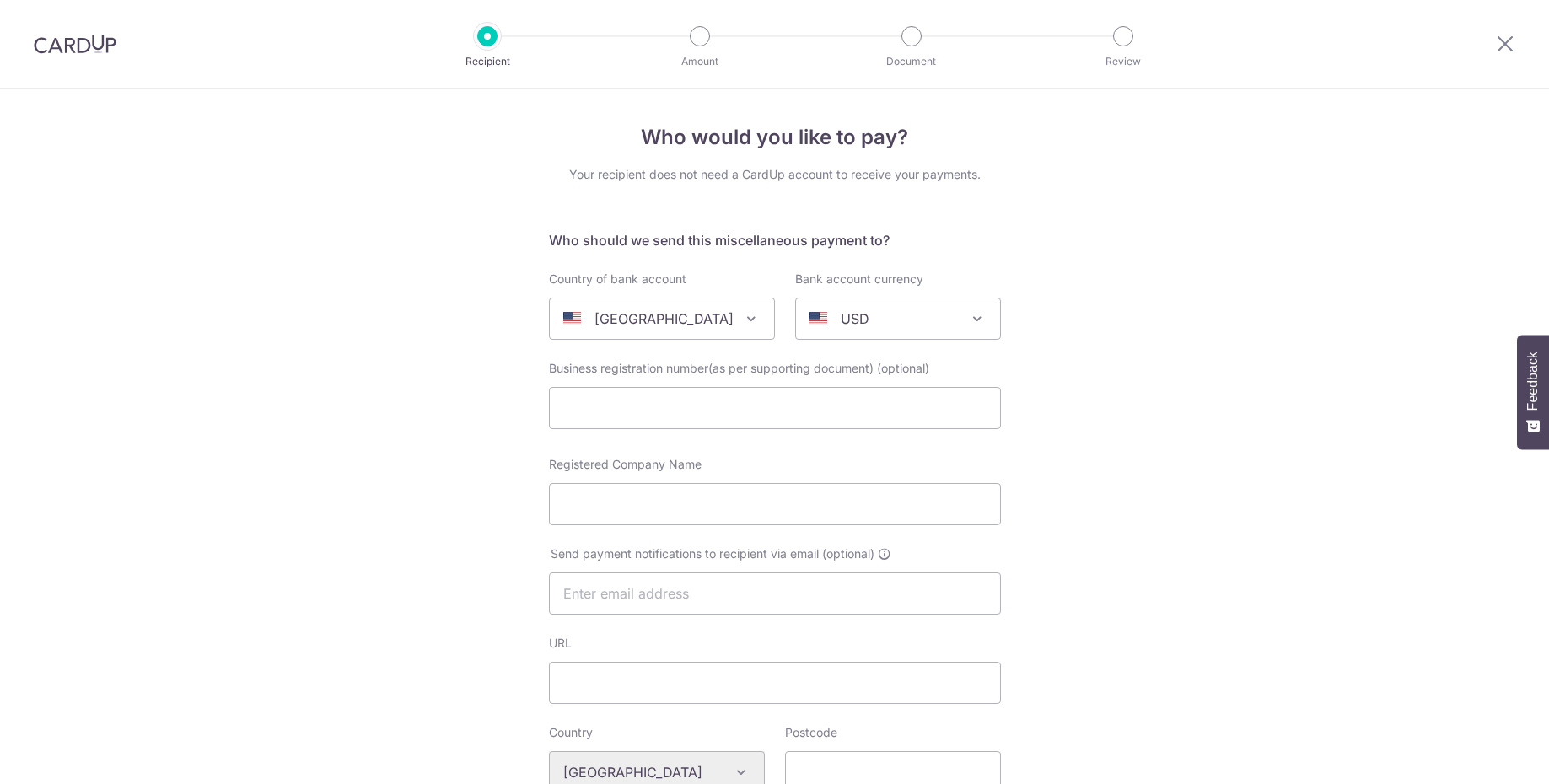
select select
click at [663, 327] on p "[GEOGRAPHIC_DATA]" at bounding box center [664, 318] width 139 height 20
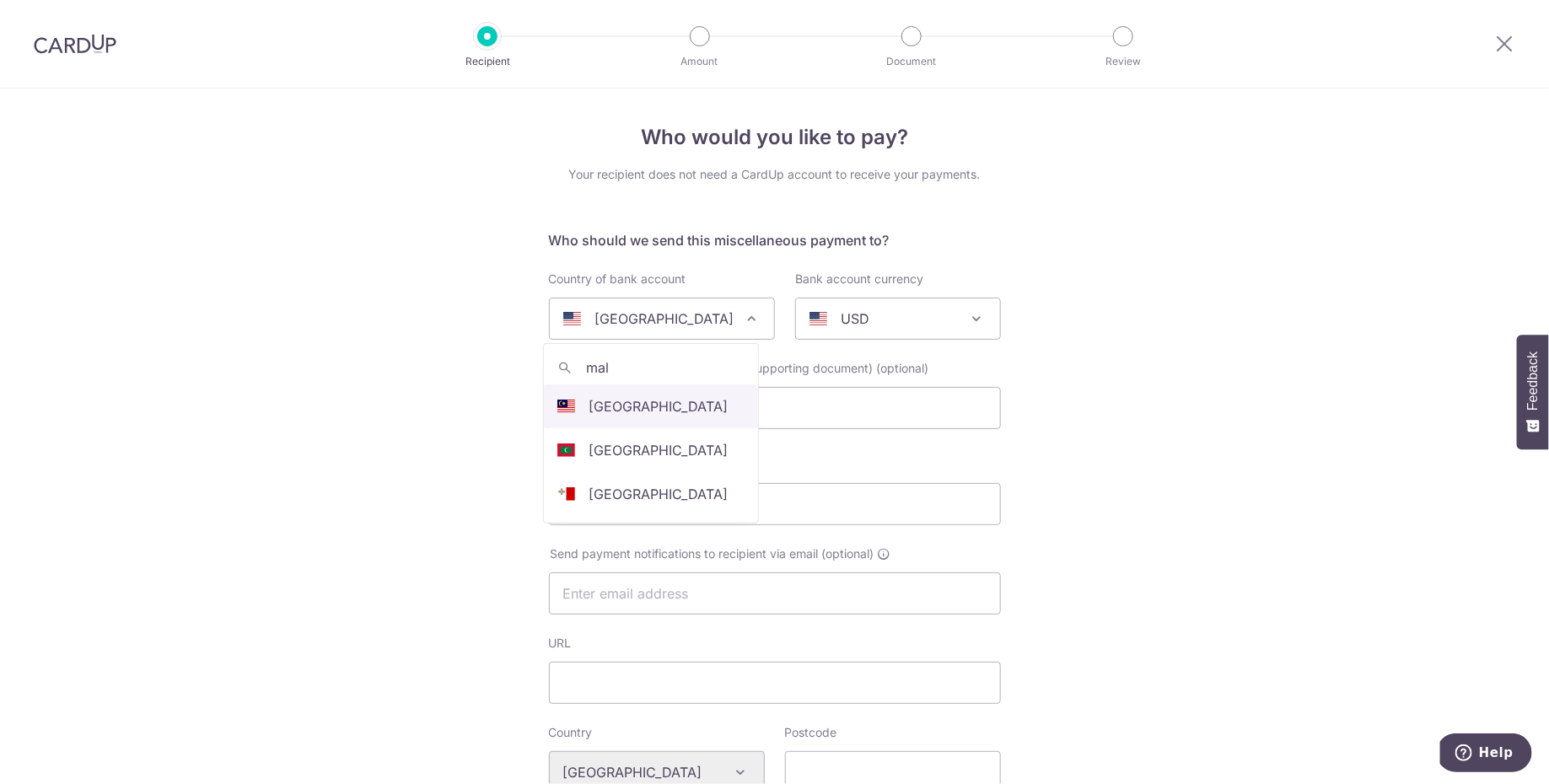
type input "mal"
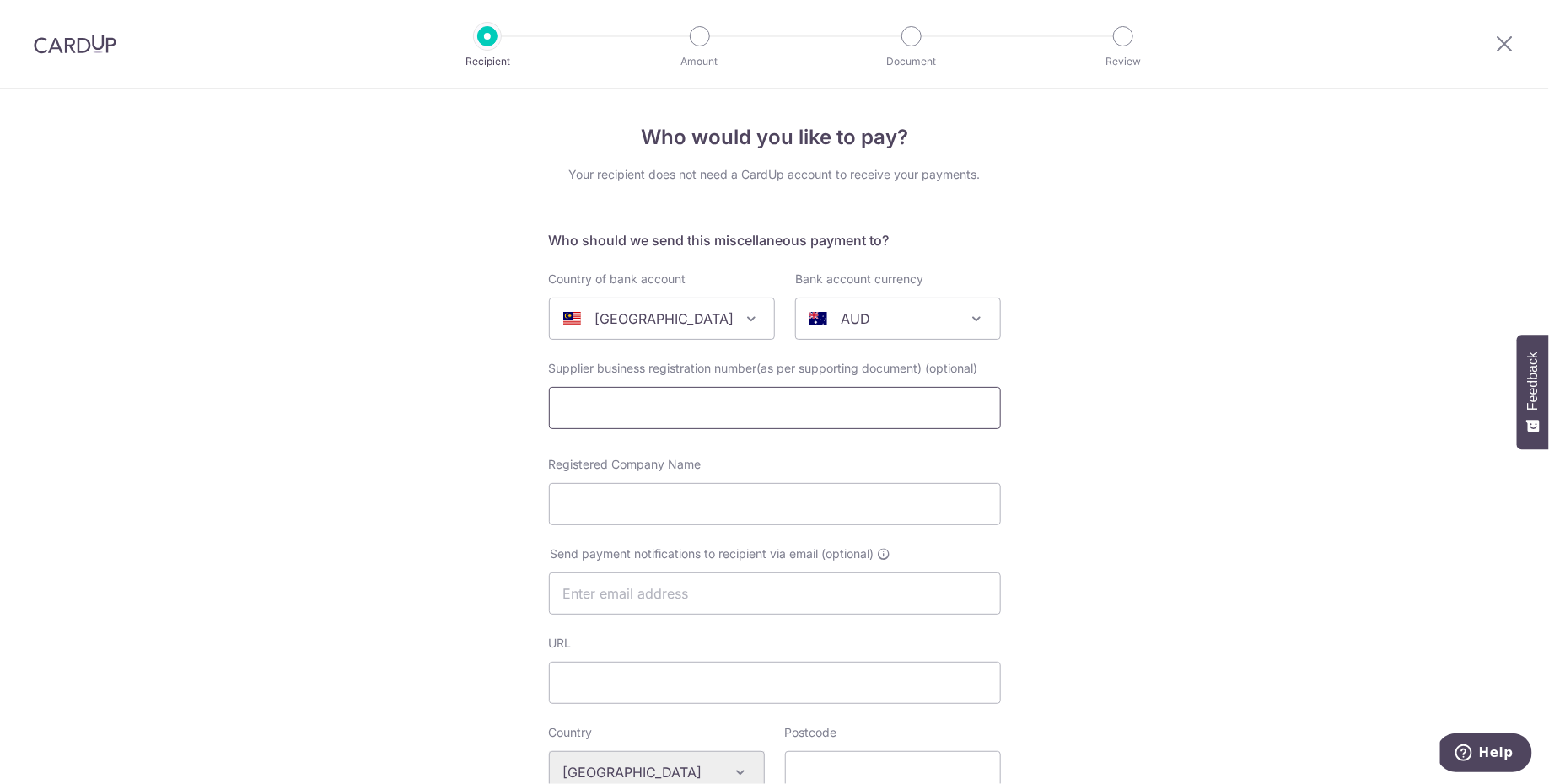
select select "159"
select select "[GEOGRAPHIC_DATA]"
select select
click at [840, 308] on p "AUD" at bounding box center [855, 318] width 30 height 20
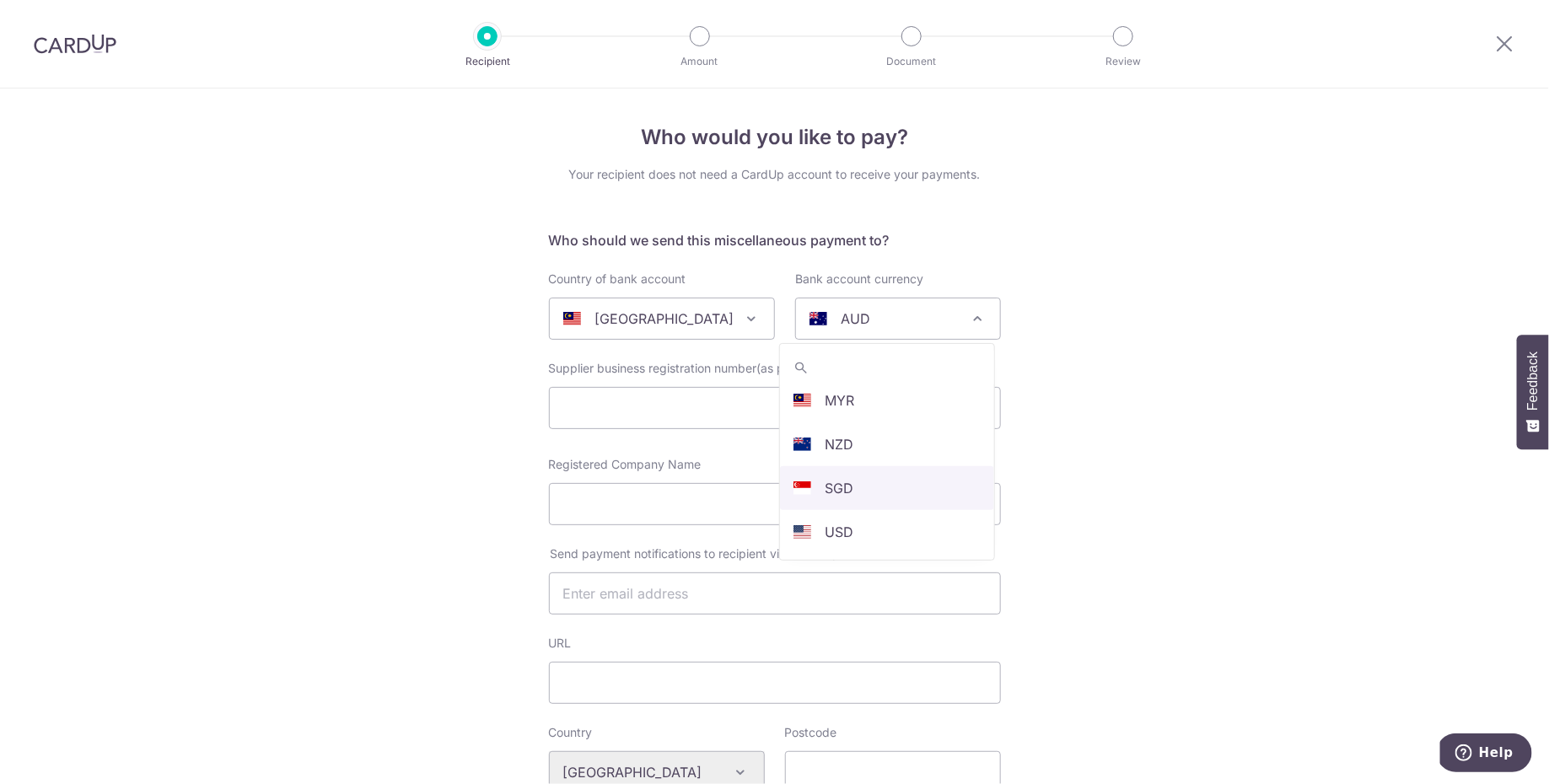
scroll to position [330, 0]
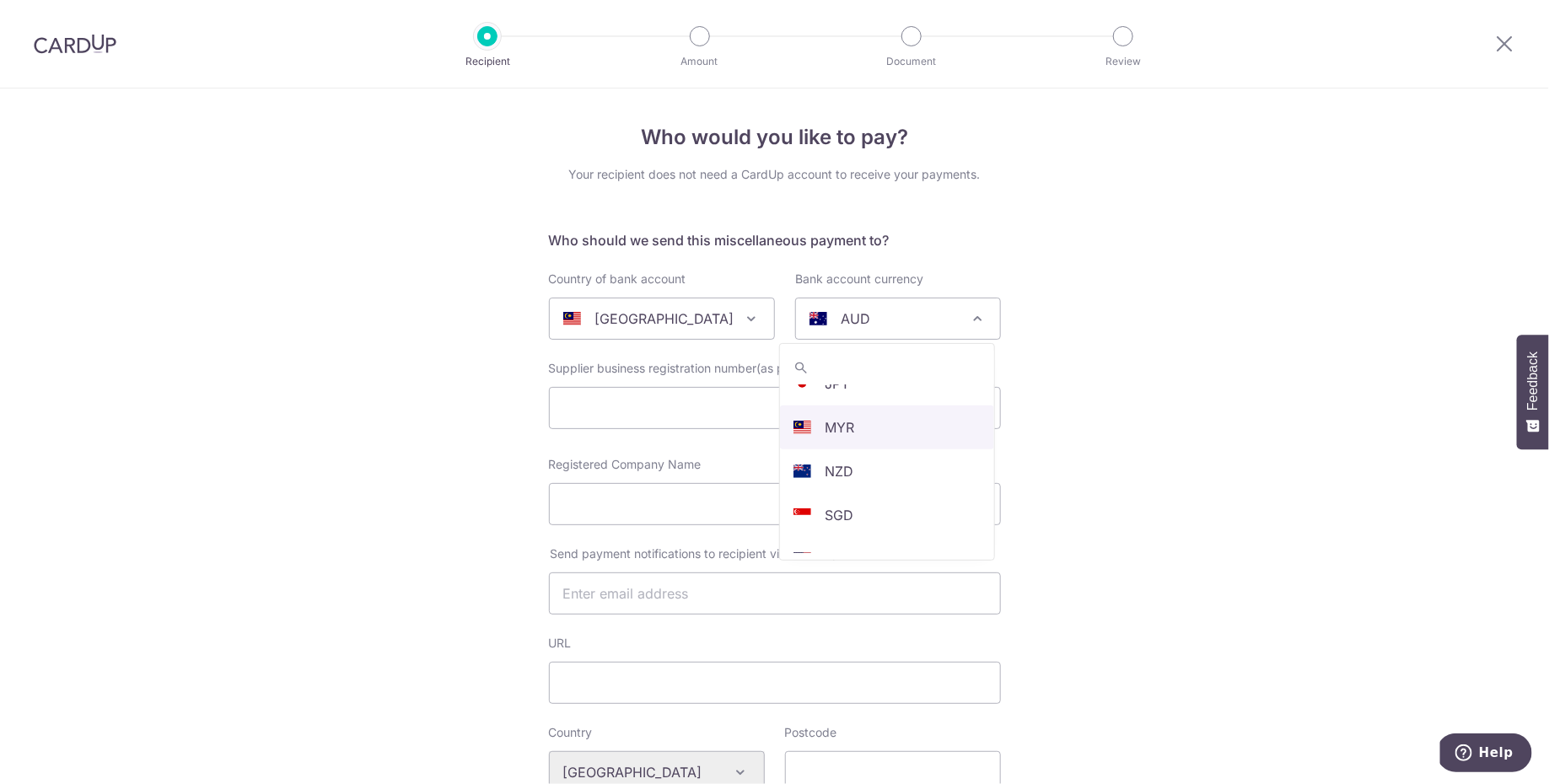
select select "4"
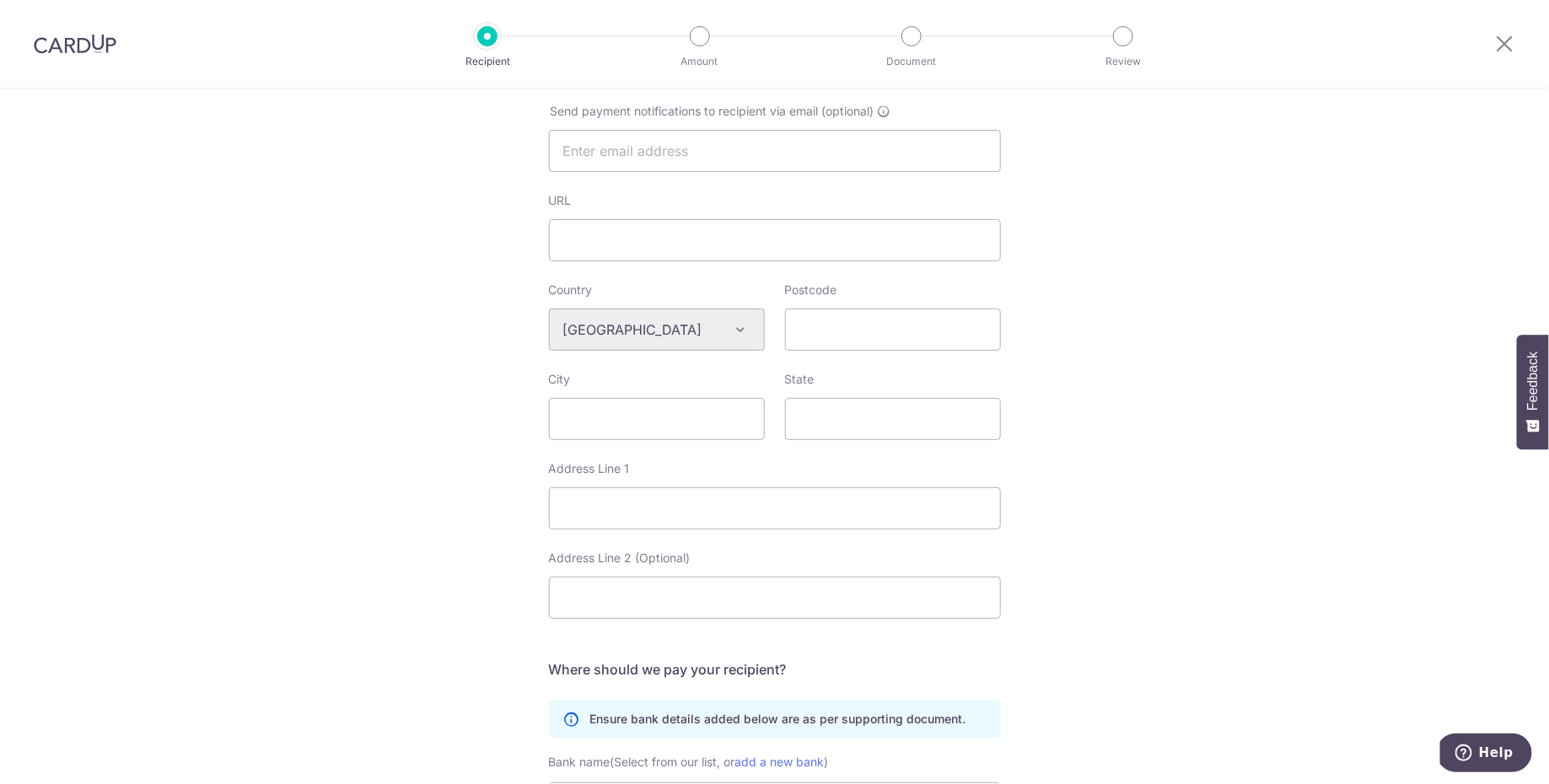
scroll to position [5, 0]
